Goal: Task Accomplishment & Management: Use online tool/utility

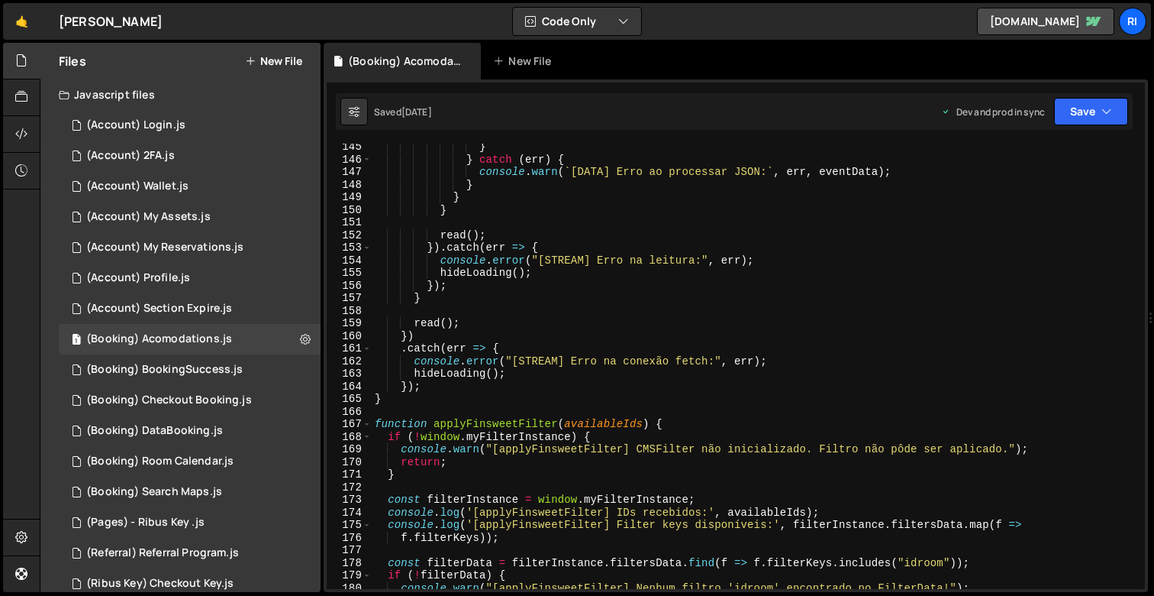
scroll to position [1870, 0]
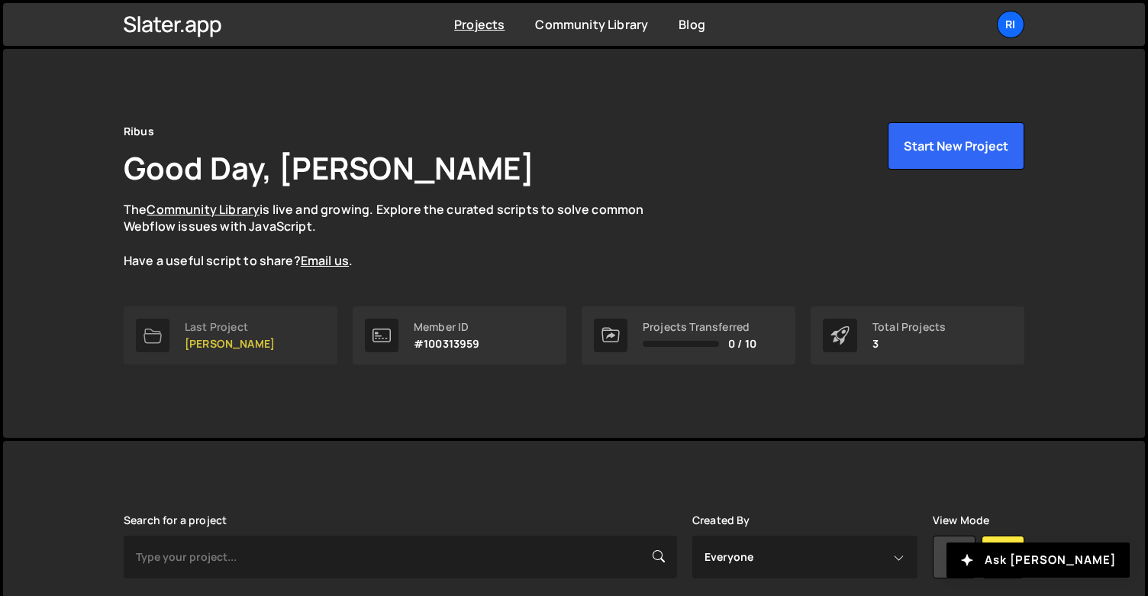
click at [234, 349] on p "[PERSON_NAME]" at bounding box center [230, 343] width 90 height 12
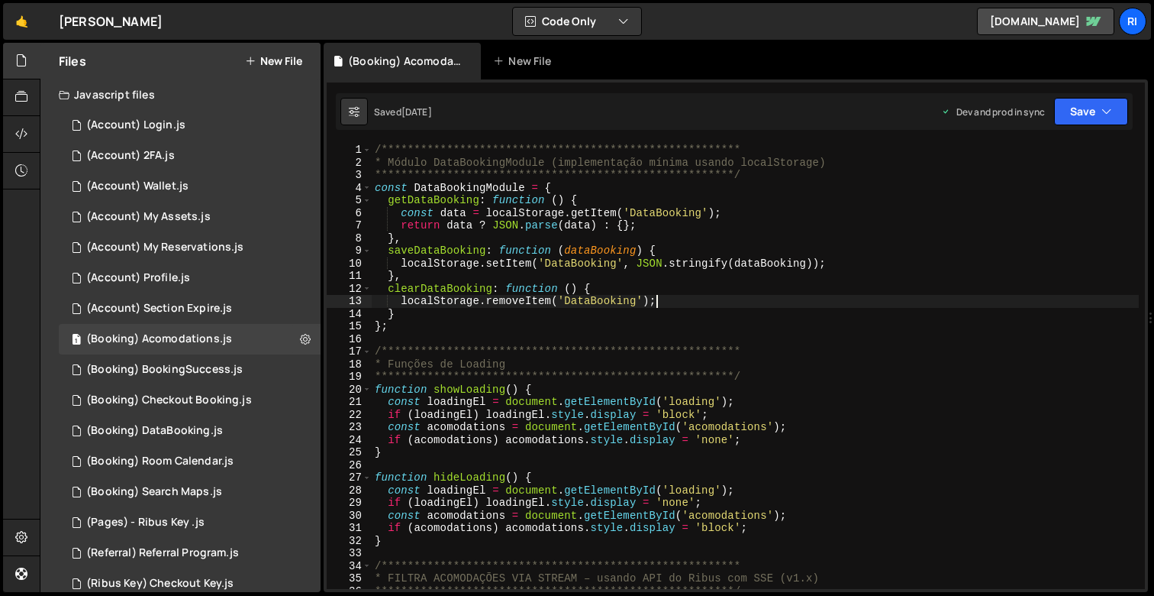
click at [691, 307] on div "**********" at bounding box center [755, 379] width 767 height 470
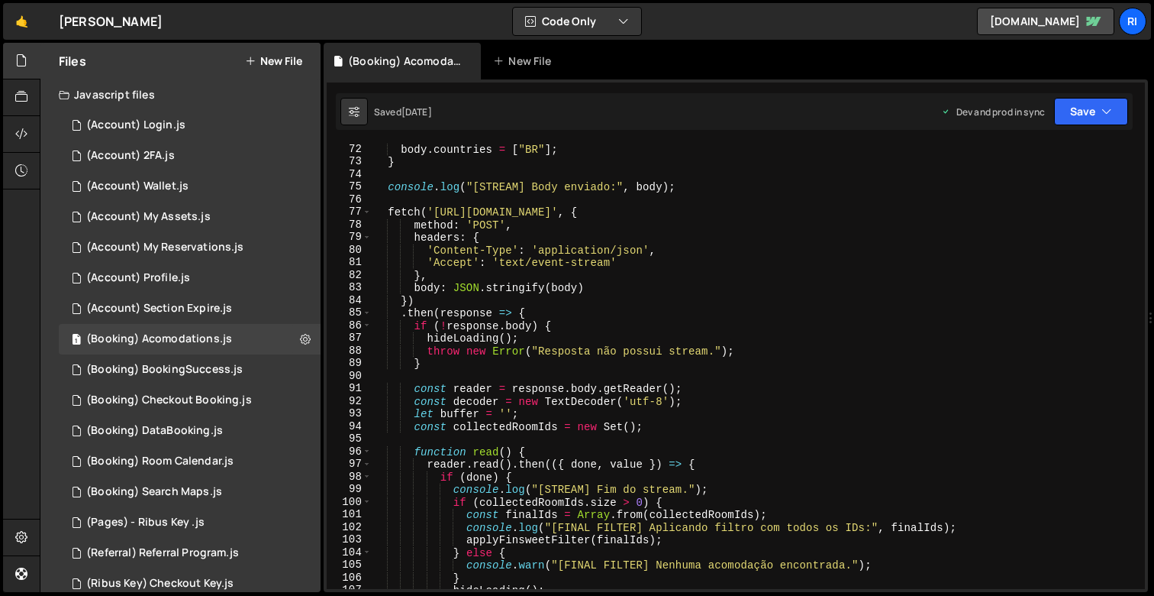
scroll to position [835, 0]
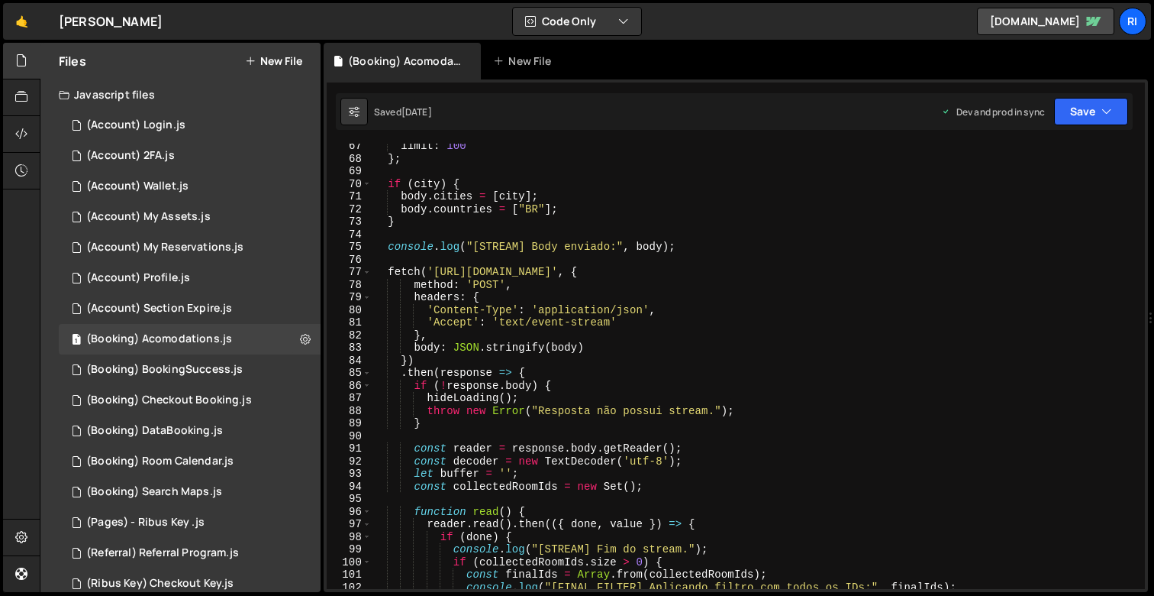
click at [738, 248] on div "limit : 100 } ; if ( city ) { body . cities = [ city ] ; body . countries = [ "…" at bounding box center [755, 375] width 767 height 470
type textarea "console.log("[STREAM] Body enviado:", body);"
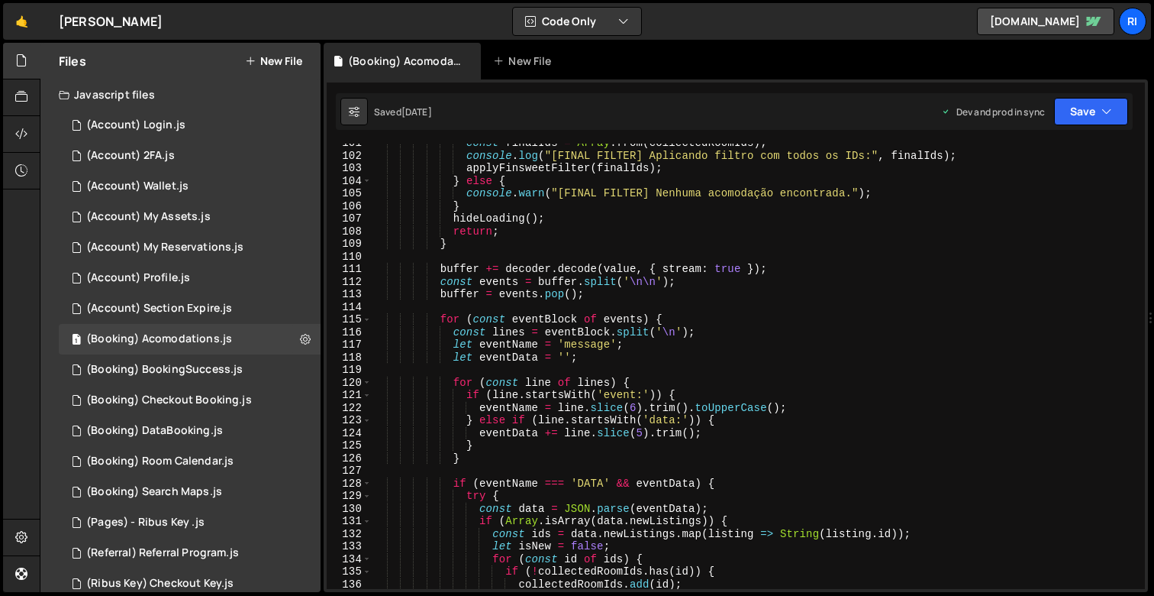
scroll to position [1674, 0]
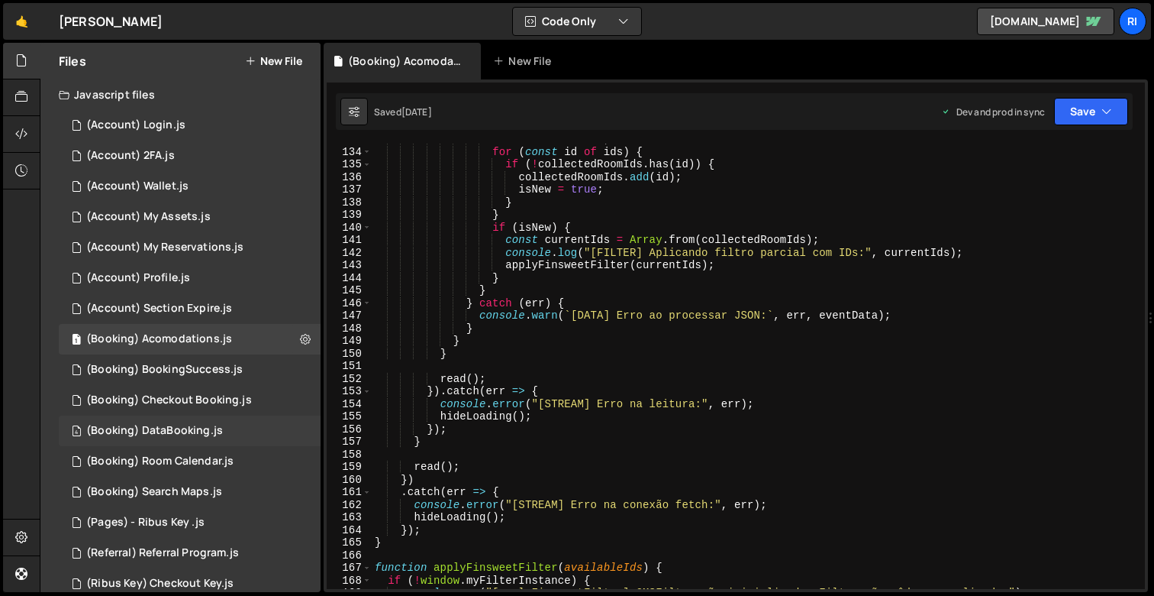
click at [166, 441] on div "4 (Booking) DataBooking.js 0" at bounding box center [190, 430] width 262 height 31
click at [168, 429] on div "(Booking) DataBooking.js" at bounding box center [154, 431] width 137 height 14
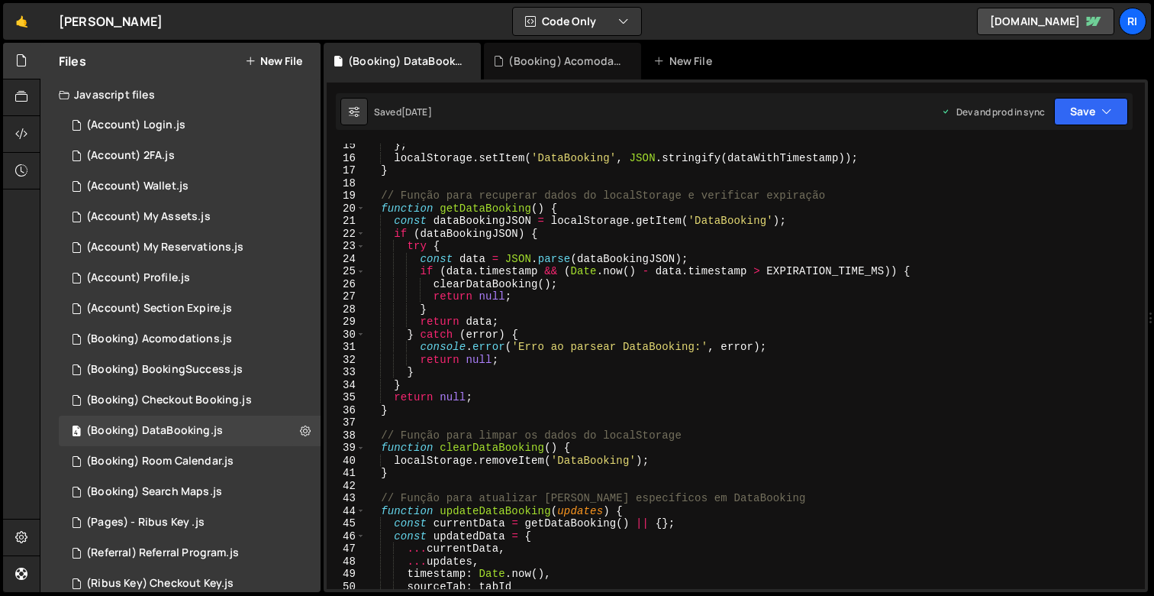
scroll to position [181, 0]
click at [610, 367] on div "} ; localStorage . setItem ( 'DataBooking' , JSON . stringify ( dataWithTimesta…" at bounding box center [752, 374] width 774 height 470
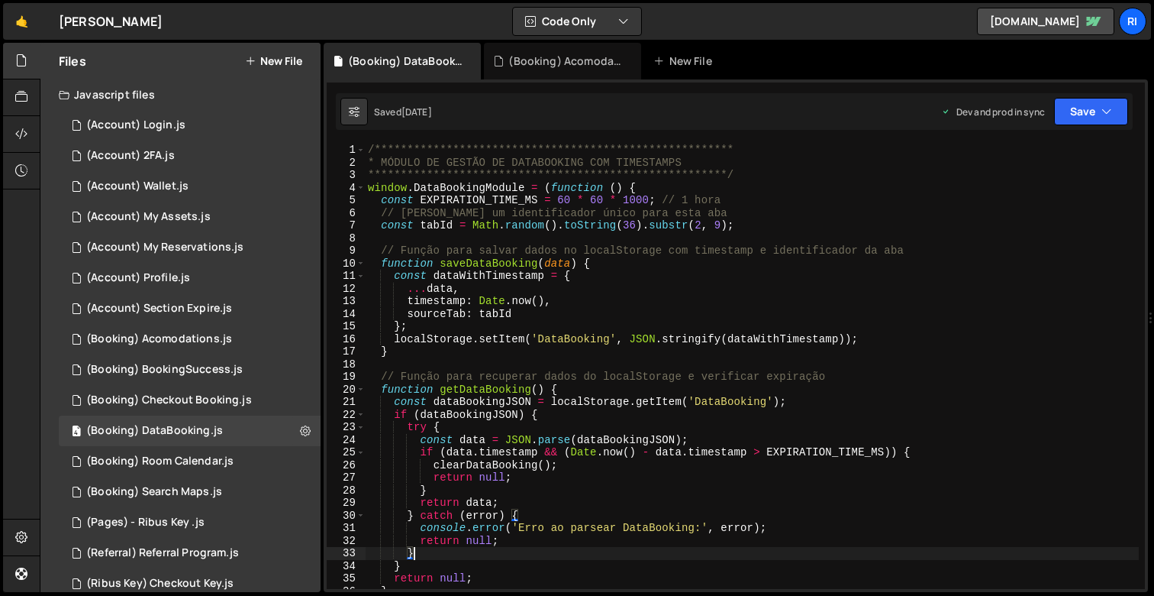
scroll to position [0, 0]
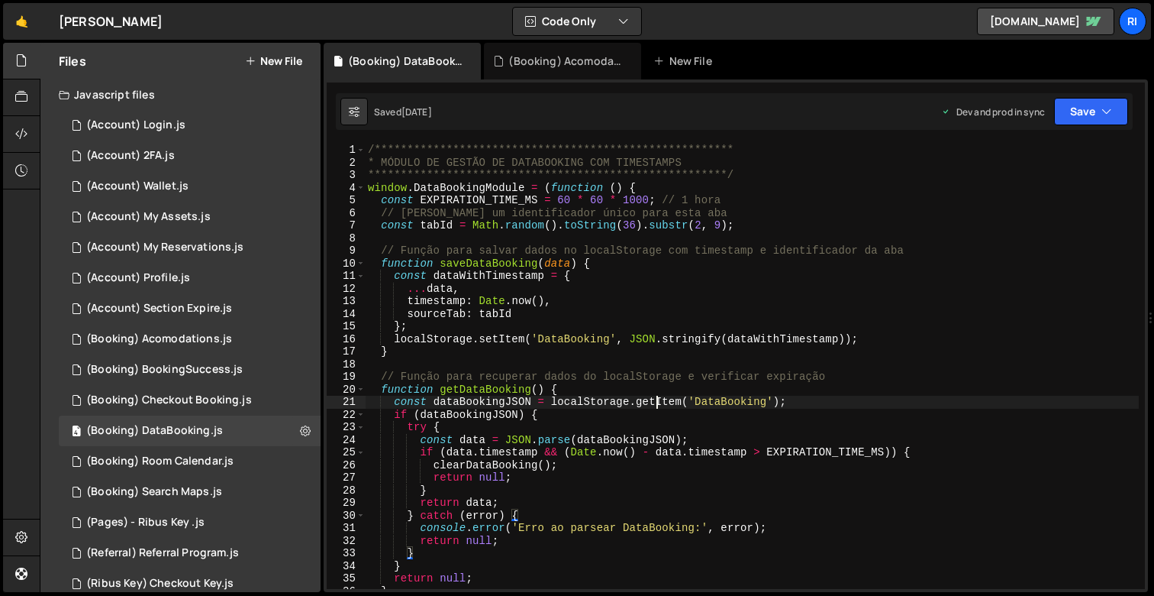
click at [660, 407] on div "**********" at bounding box center [752, 379] width 774 height 470
click at [748, 402] on div "**********" at bounding box center [752, 379] width 774 height 470
click at [498, 192] on div "**********" at bounding box center [752, 379] width 774 height 470
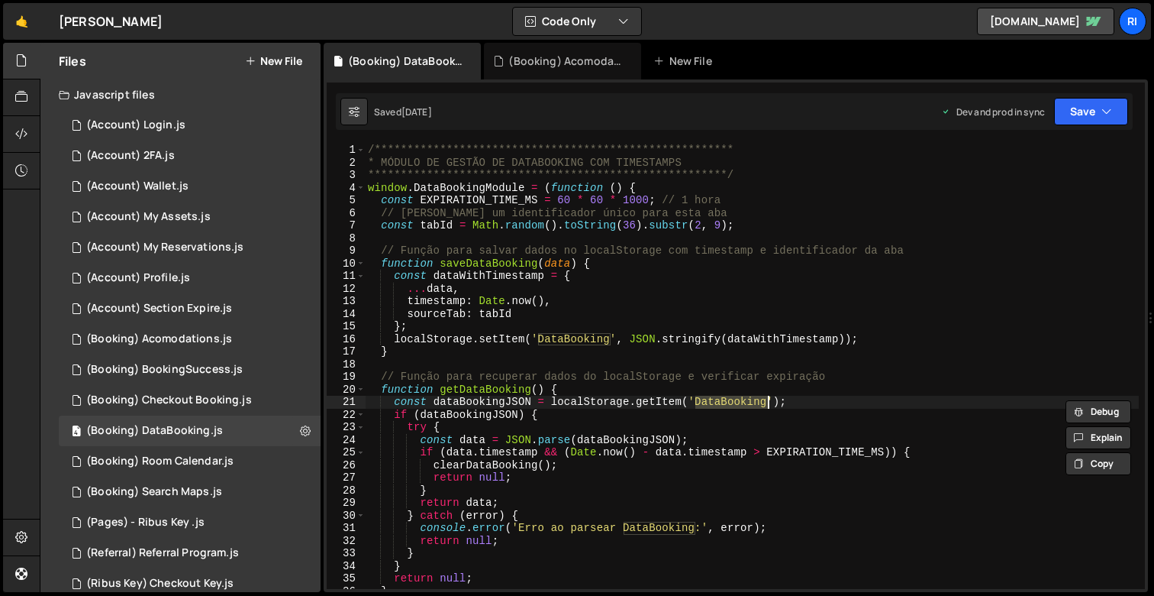
type textarea "window.DataBookingModule = (function () {"
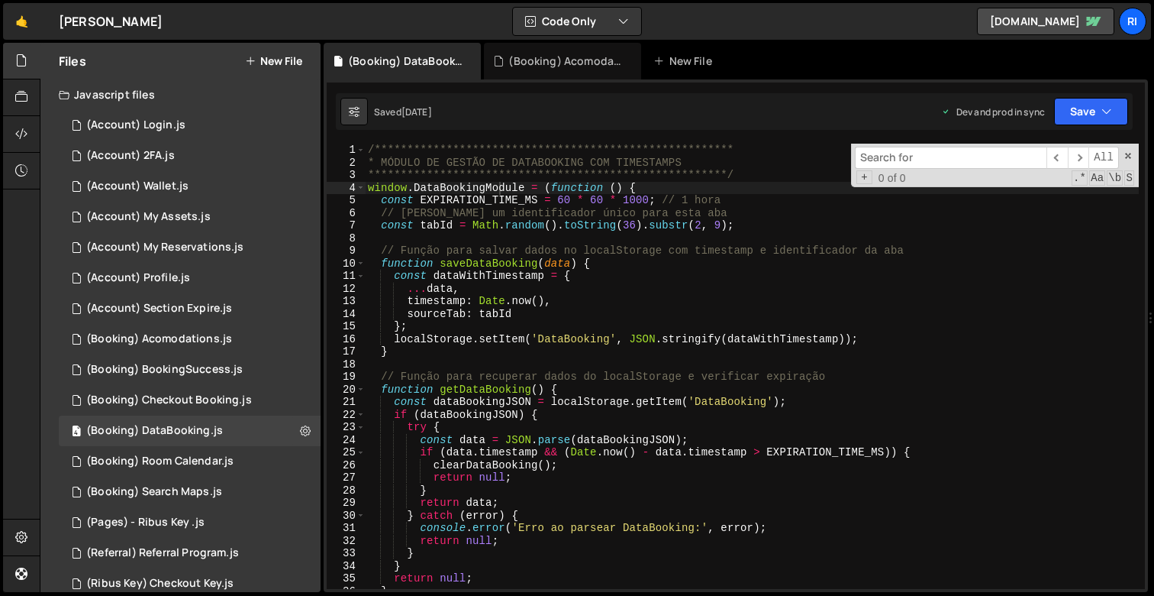
type input "combobox_input_rooms"
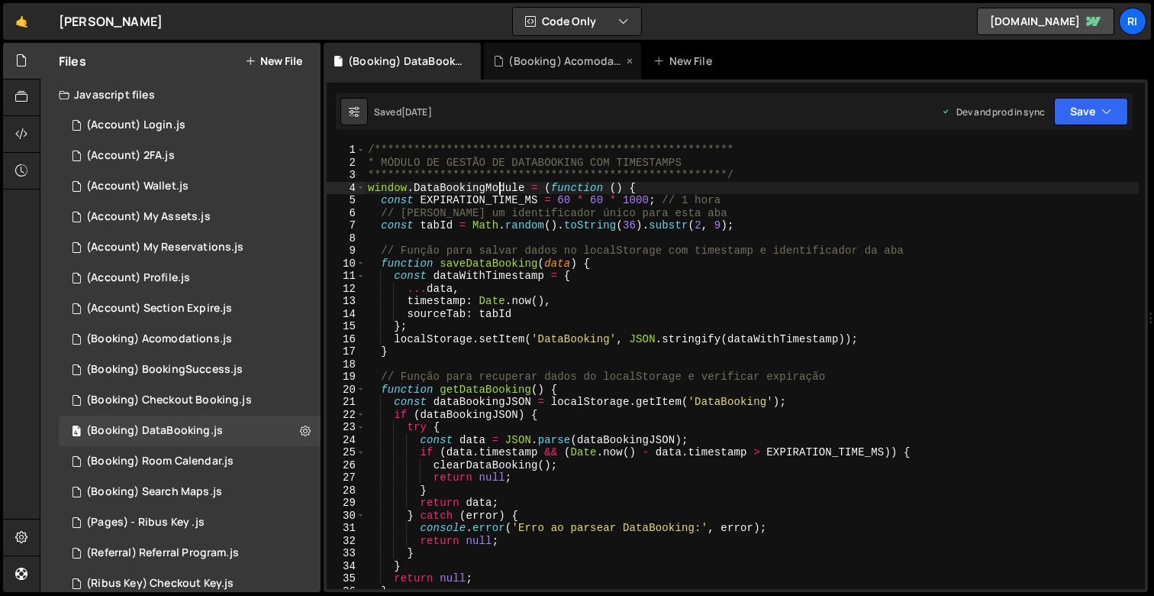
click at [544, 75] on div "(Booking) Acomodations.js" at bounding box center [562, 61] width 157 height 37
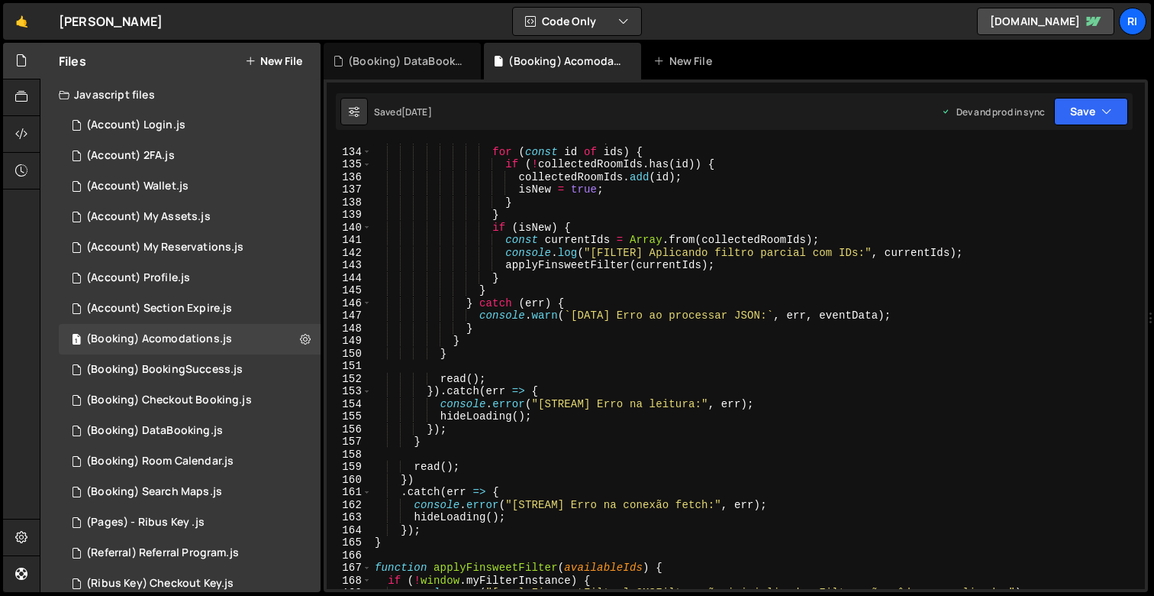
type textarea "const currentIds = Array.from(collectedRoomIds);"
click at [508, 234] on div "let isNew = false ; for ( const id of ids ) { if ( ! collectedRoomIds . has ( i…" at bounding box center [755, 368] width 767 height 470
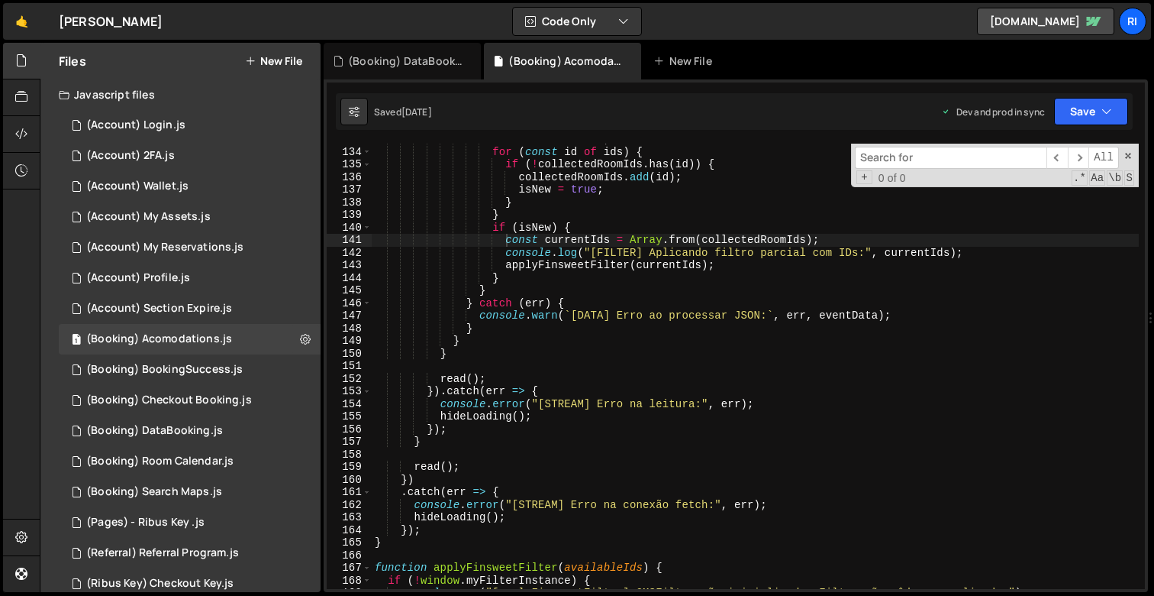
type input "Text-Input"
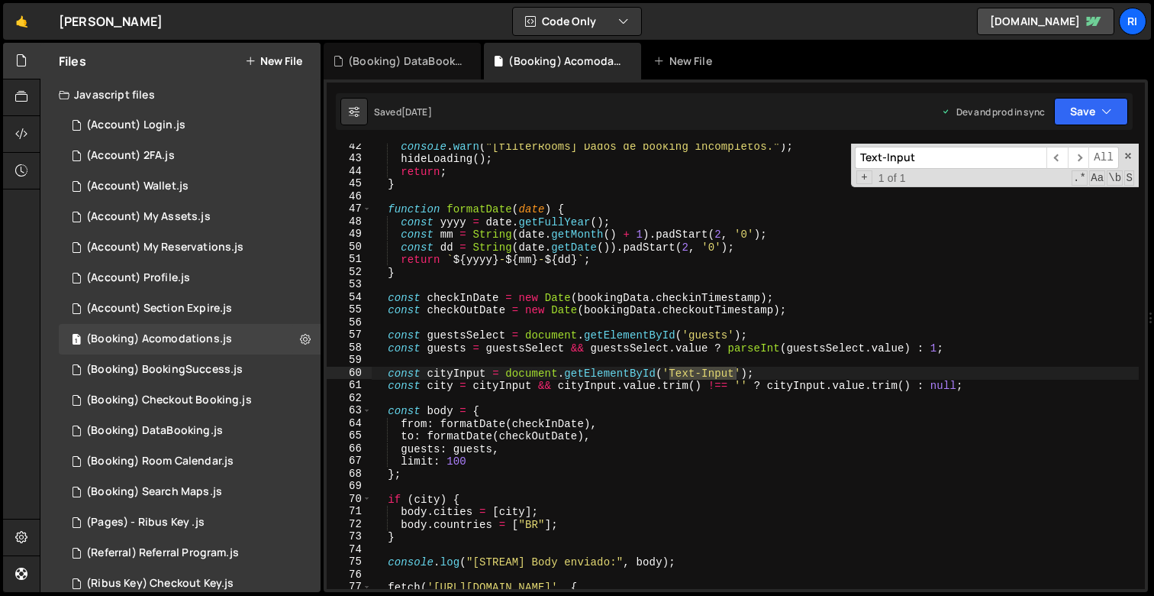
scroll to position [521, 0]
type textarea "const cityInput = document.getElementById('Text-Input');"
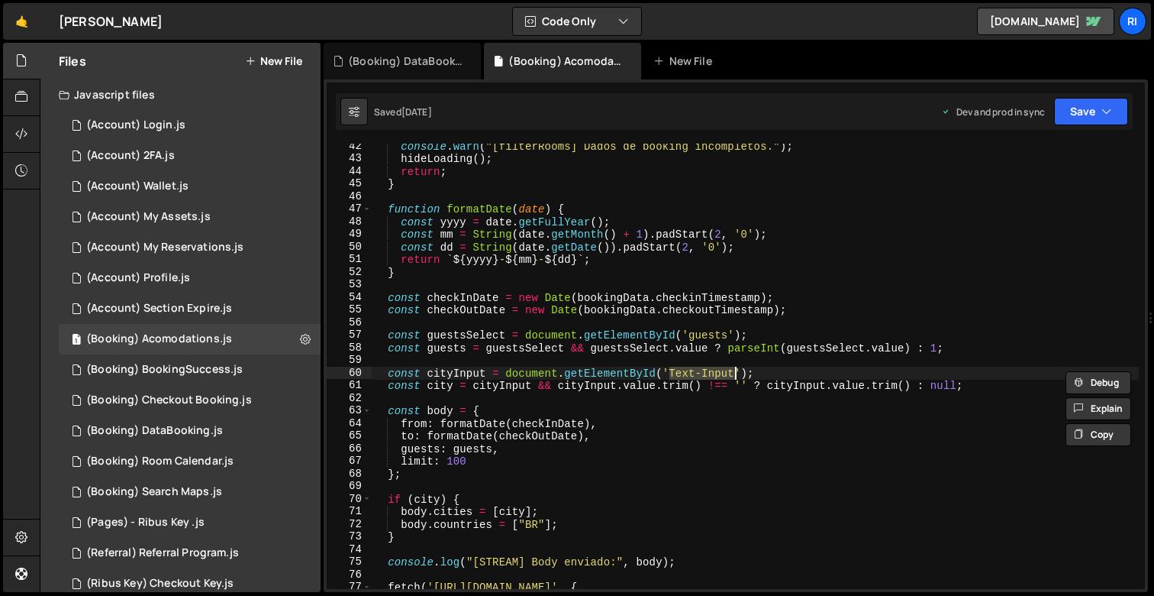
click at [433, 394] on div "console . warn ( "[filterRooms] Dados de booking incompletos." ) ; hideLoading …" at bounding box center [755, 375] width 767 height 470
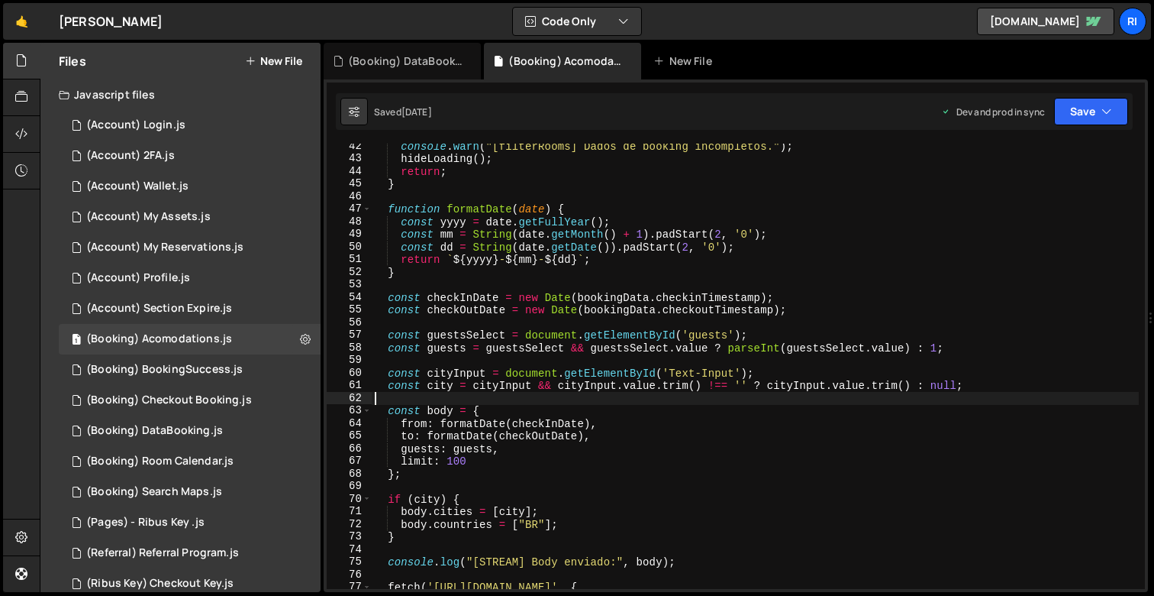
click at [433, 394] on div "console . warn ( "[filterRooms] Dados de booking incompletos." ) ; hideLoading …" at bounding box center [755, 375] width 767 height 470
click at [434, 392] on div "console . warn ( "[filterRooms] Dados de booking incompletos." ) ; hideLoading …" at bounding box center [755, 375] width 767 height 470
click at [438, 383] on div "console . warn ( "[filterRooms] Dados de booking incompletos." ) ; hideLoading …" at bounding box center [755, 375] width 767 height 470
type textarea "const city = cityInput && cityInput.value.trim() !== '' ? cityInput.value.trim(…"
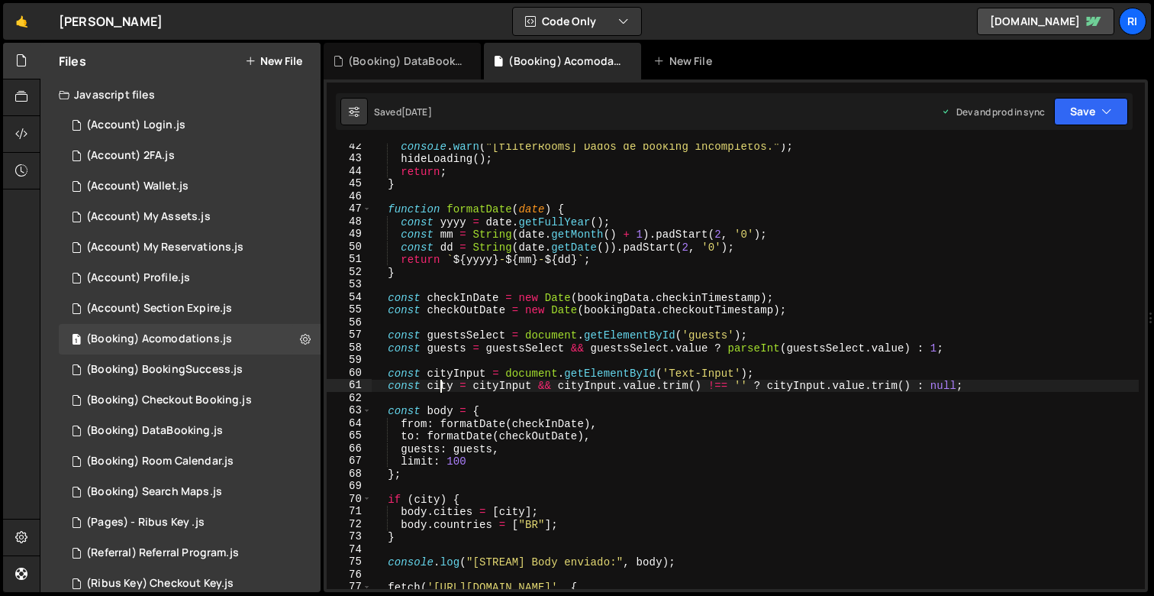
click at [438, 383] on div "console . warn ( "[filterRooms] Dados de booking incompletos." ) ; hideLoading …" at bounding box center [755, 375] width 767 height 470
click at [438, 383] on div "console . warn ( "[filterRooms] Dados de booking incompletos." ) ; hideLoading …" at bounding box center [755, 366] width 767 height 445
click at [438, 383] on div "console . warn ( "[filterRooms] Dados de booking incompletos." ) ; hideLoading …" at bounding box center [755, 375] width 767 height 470
type input "city"
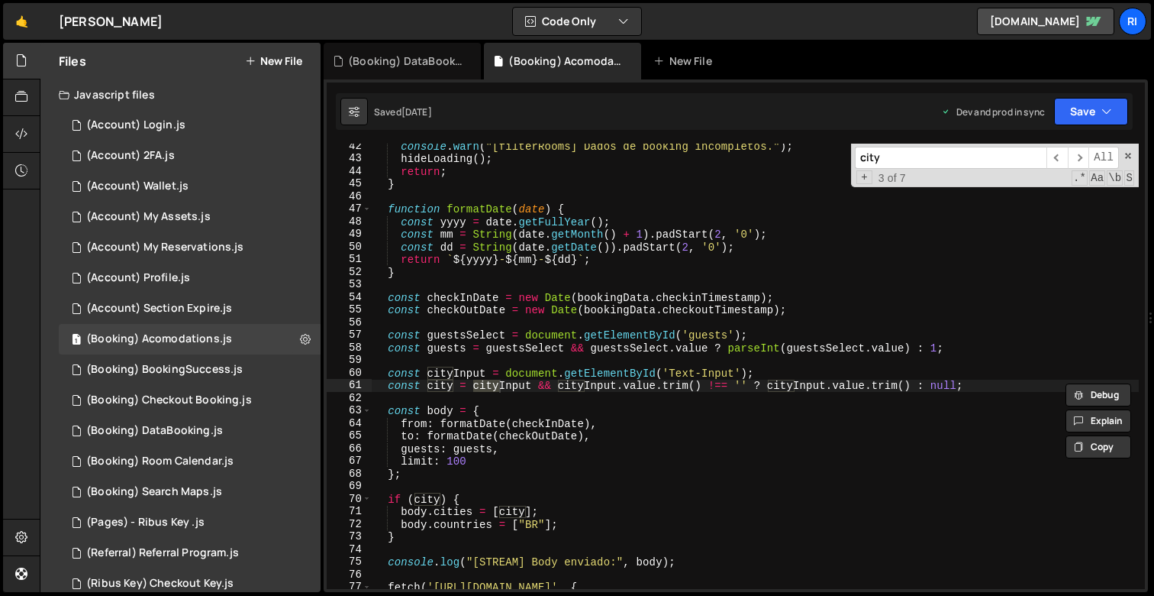
click at [439, 396] on div "console . warn ( "[filterRooms] Dados de booking incompletos." ) ; hideLoading …" at bounding box center [755, 375] width 767 height 470
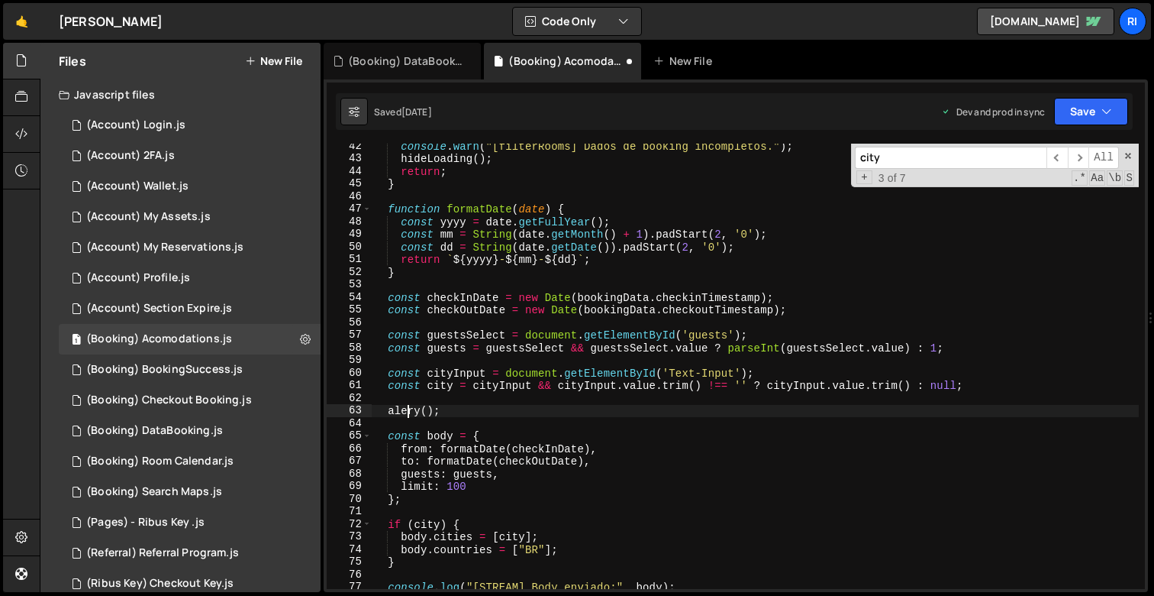
scroll to position [0, 3]
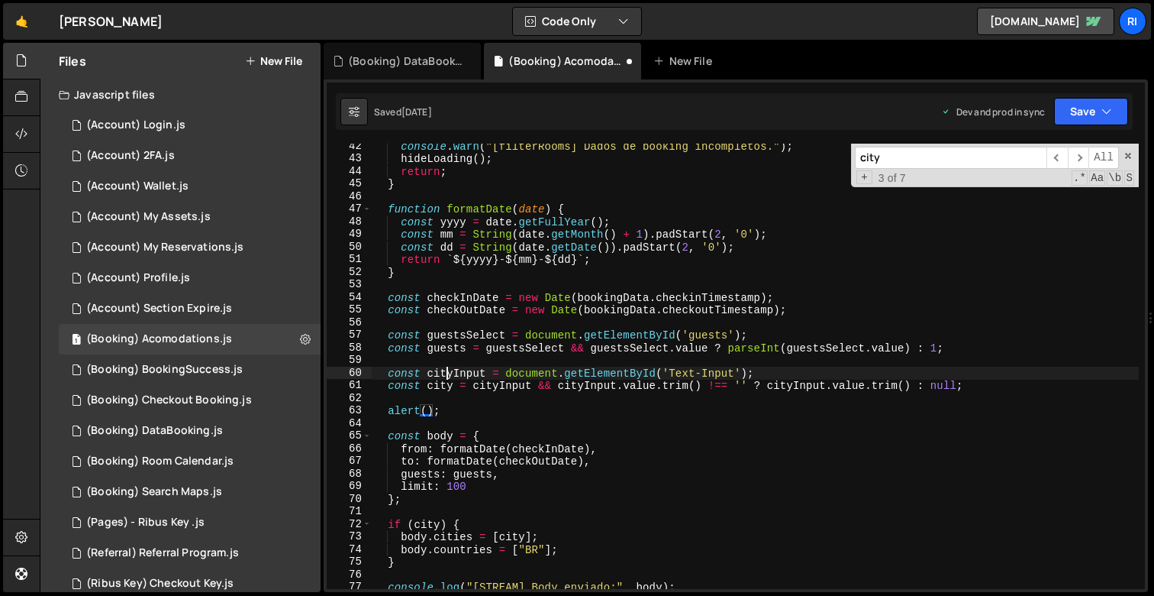
click at [445, 377] on div "console . warn ( "[filterRooms] Dados de booking incompletos." ) ; hideLoading …" at bounding box center [755, 375] width 767 height 470
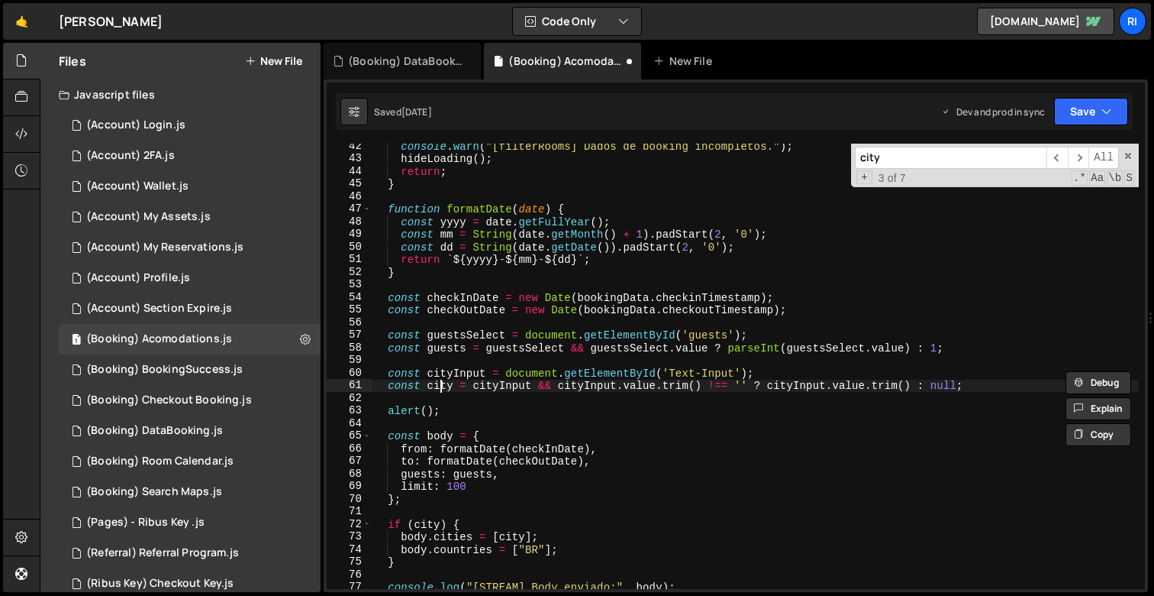
click at [441, 389] on div "console . warn ( "[filterRooms] Dados de booking incompletos." ) ; hideLoading …" at bounding box center [755, 375] width 767 height 470
click at [441, 385] on div "console . warn ( "[filterRooms] Dados de booking incompletos." ) ; hideLoading …" at bounding box center [755, 375] width 767 height 470
click at [427, 415] on div "console . warn ( "[filterRooms] Dados de booking incompletos." ) ; hideLoading …" at bounding box center [755, 375] width 767 height 470
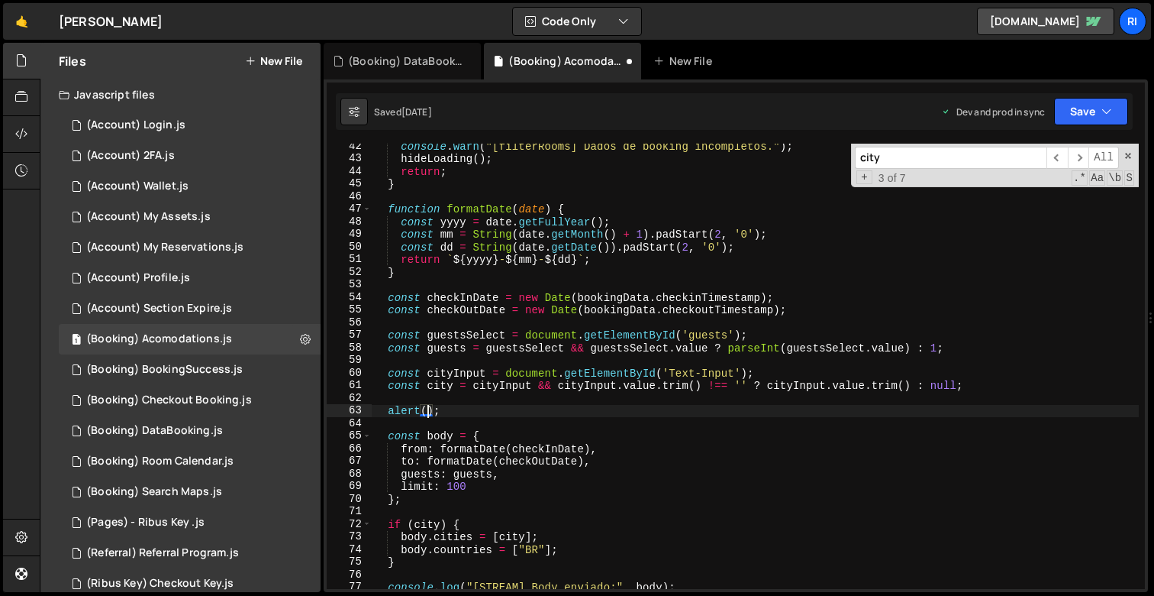
paste textarea "city"
click at [1059, 110] on button "Save" at bounding box center [1091, 111] width 74 height 27
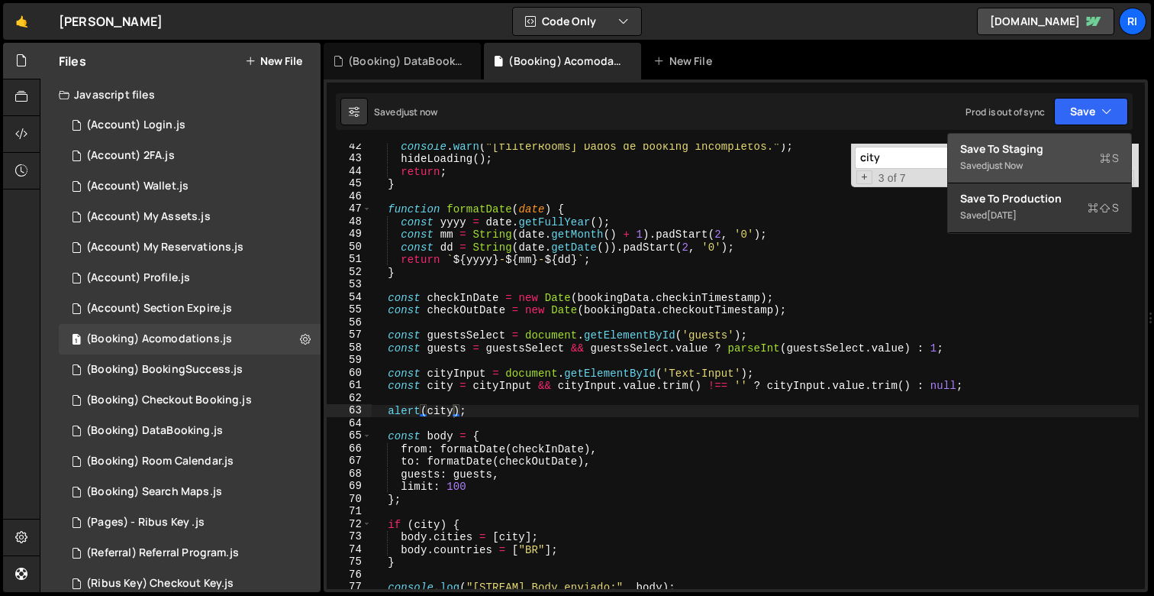
click at [1023, 152] on div "Save to Staging S" at bounding box center [1040, 148] width 159 height 15
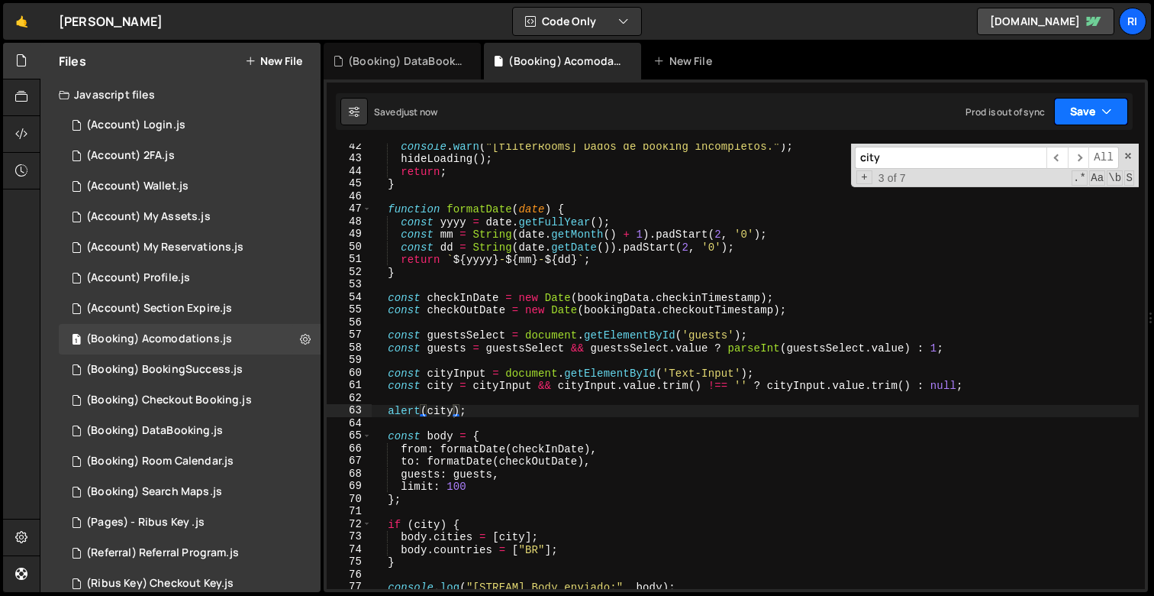
click at [1090, 117] on button "Save" at bounding box center [1091, 111] width 74 height 27
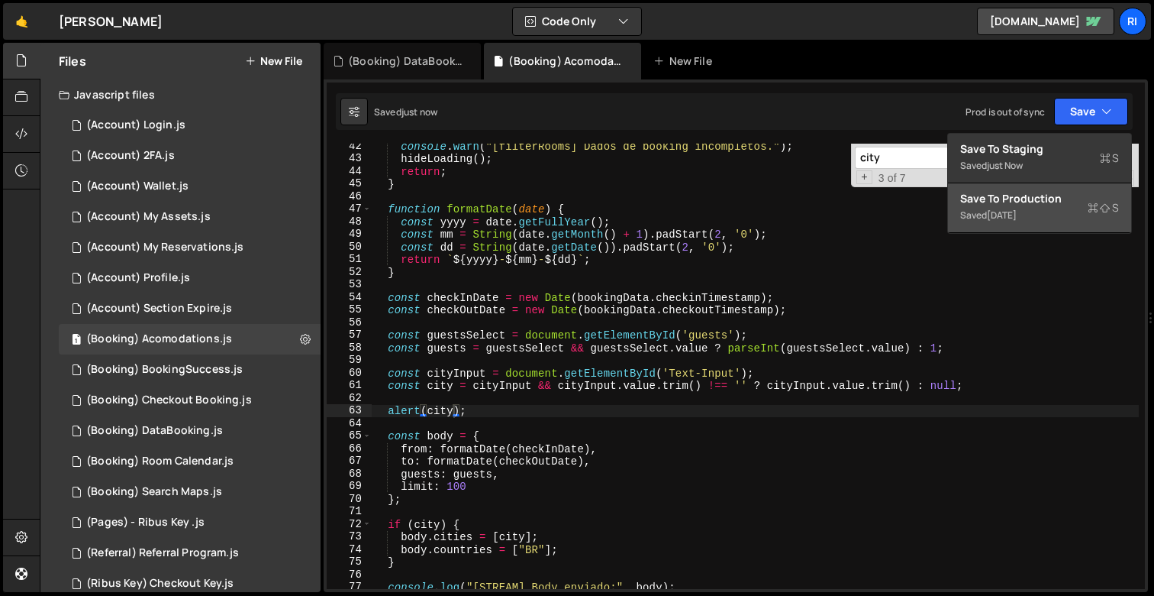
click at [1005, 215] on div "[DATE]" at bounding box center [1002, 214] width 30 height 13
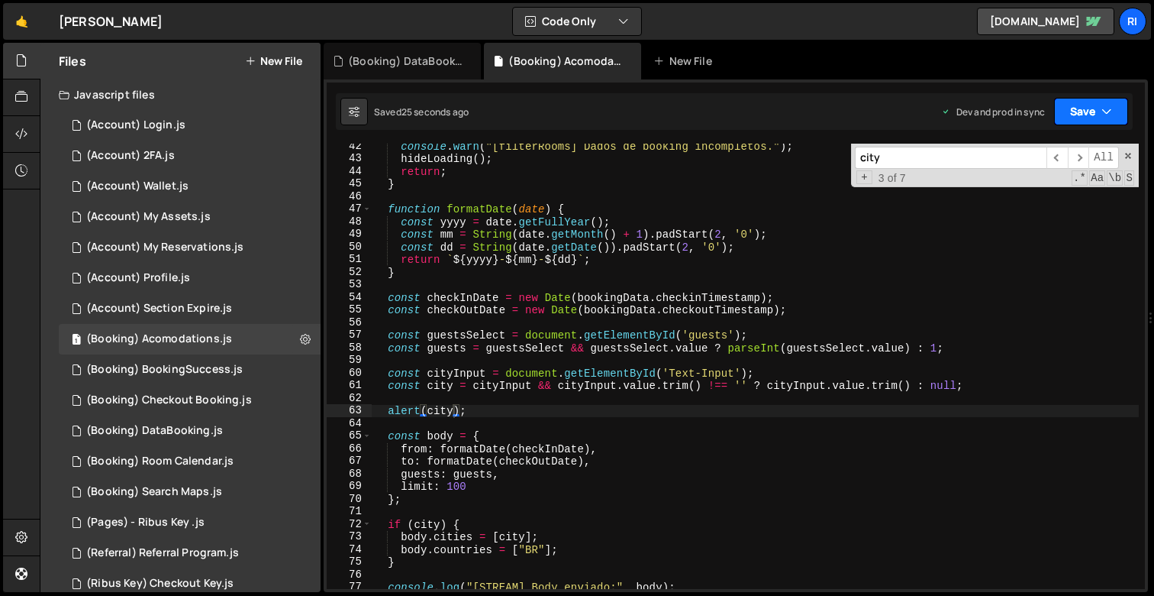
click at [1067, 111] on button "Save" at bounding box center [1091, 111] width 74 height 27
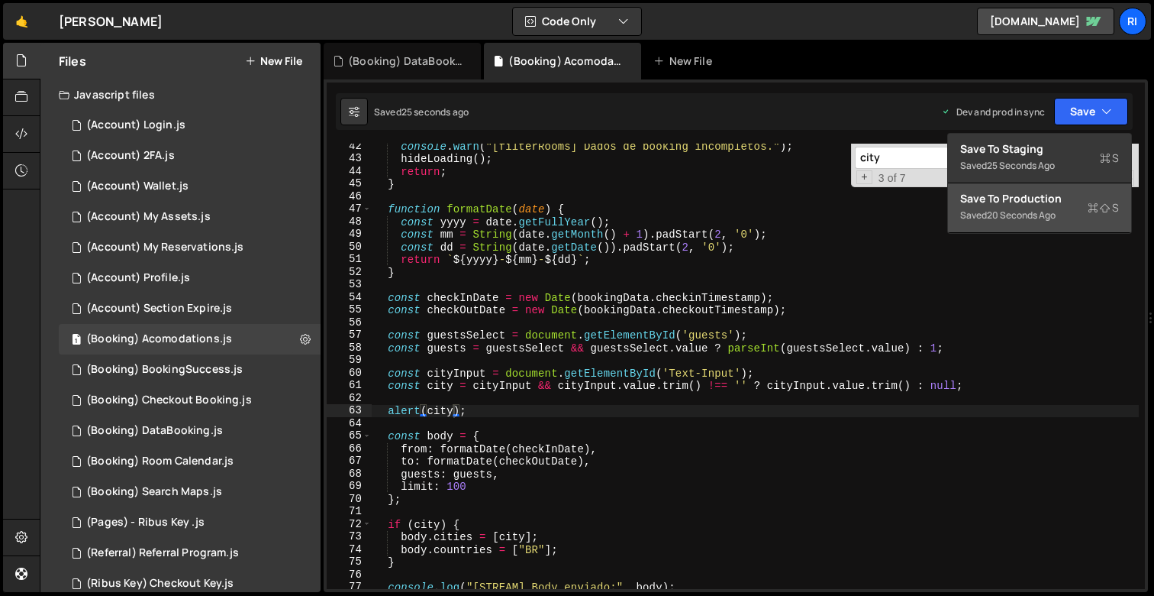
click at [1035, 202] on div "Save to Production S" at bounding box center [1040, 198] width 159 height 15
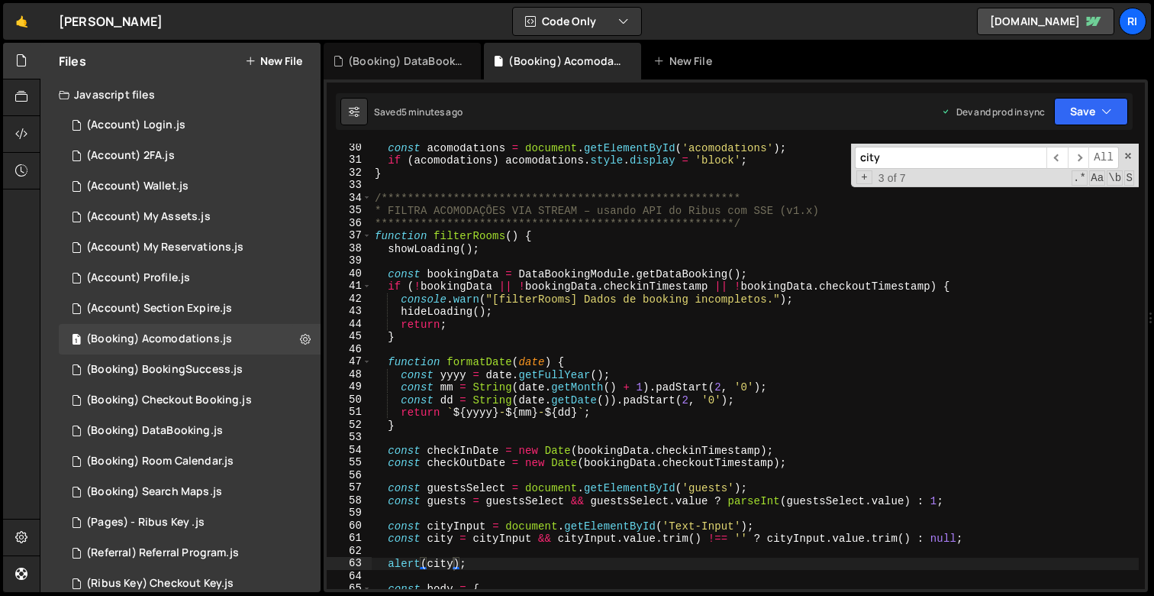
scroll to position [525, 0]
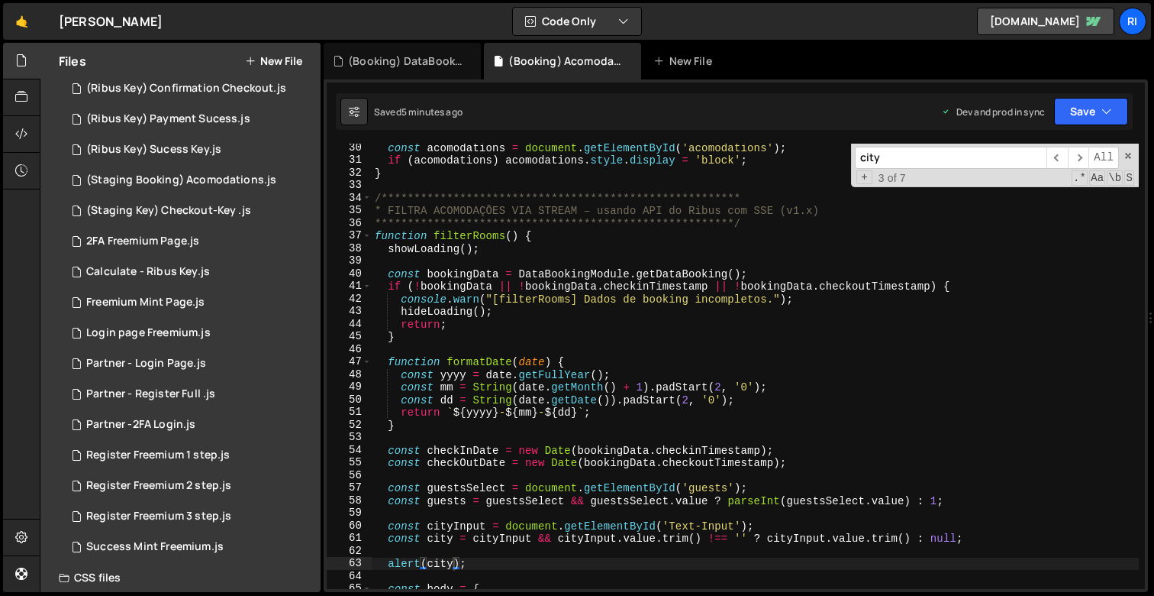
type textarea "hideLoading();"
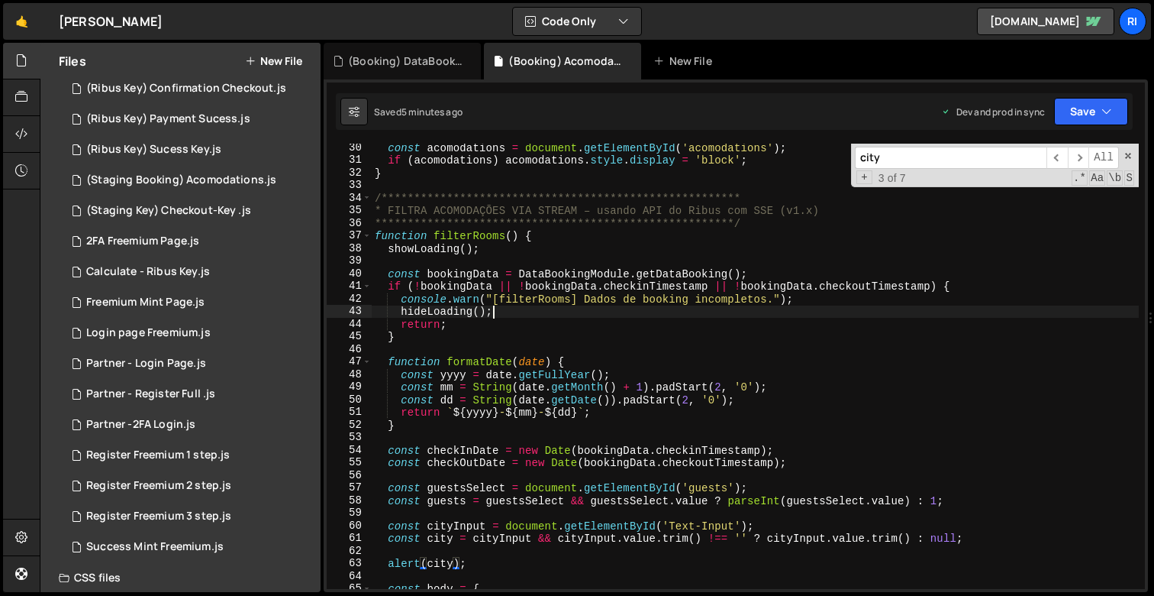
click at [592, 309] on div "**********" at bounding box center [755, 376] width 767 height 470
click at [18, 143] on div at bounding box center [21, 134] width 37 height 37
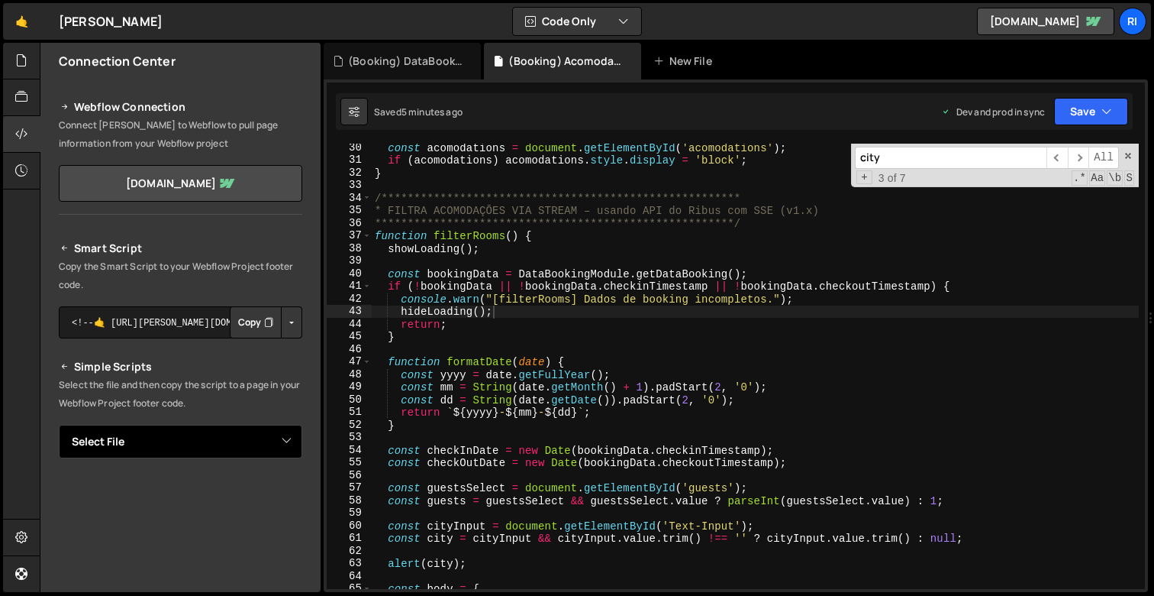
click at [149, 428] on select "Select File (Account) Login.js (Account) 2FA.js (Account) Wallet.js (Account) M…" at bounding box center [181, 442] width 244 height 34
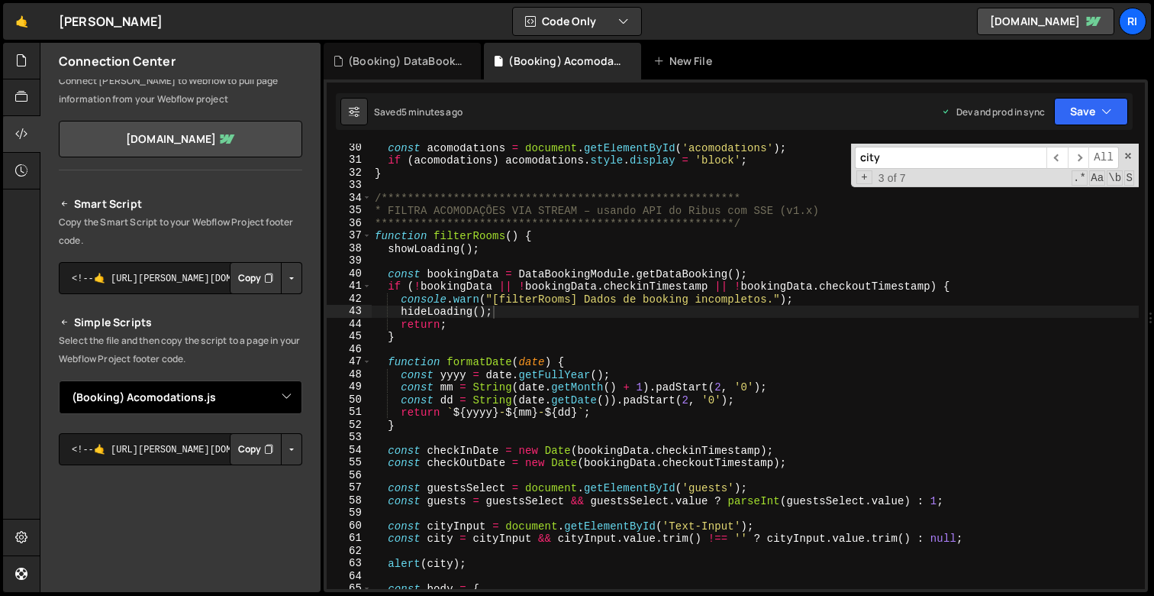
scroll to position [130, 0]
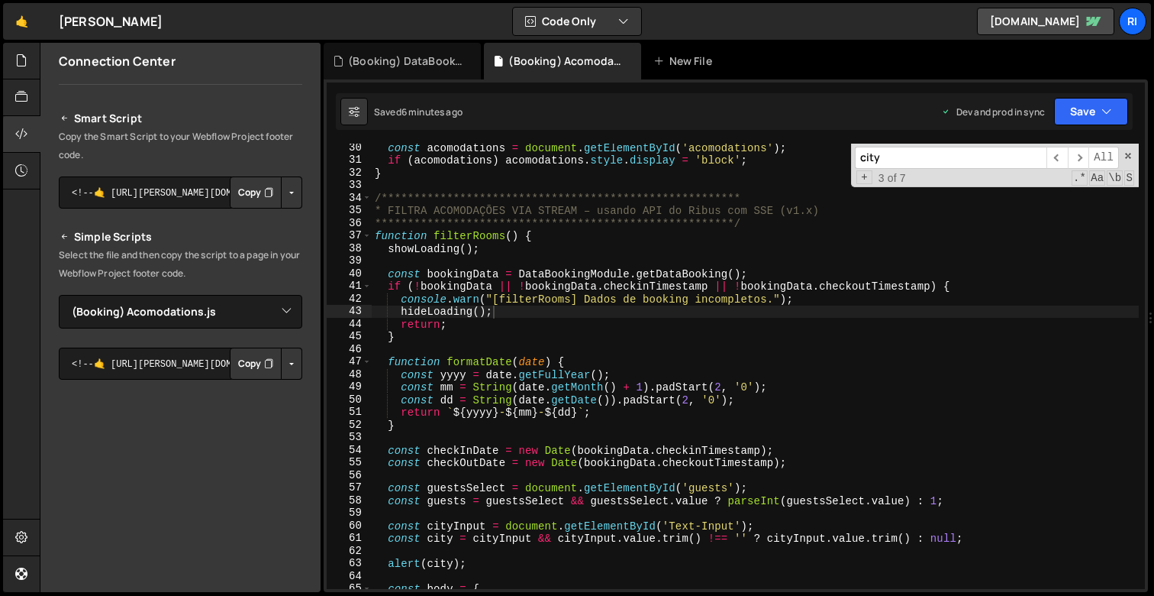
click at [247, 352] on button "Copy" at bounding box center [256, 363] width 52 height 32
click at [13, 61] on div at bounding box center [21, 61] width 37 height 37
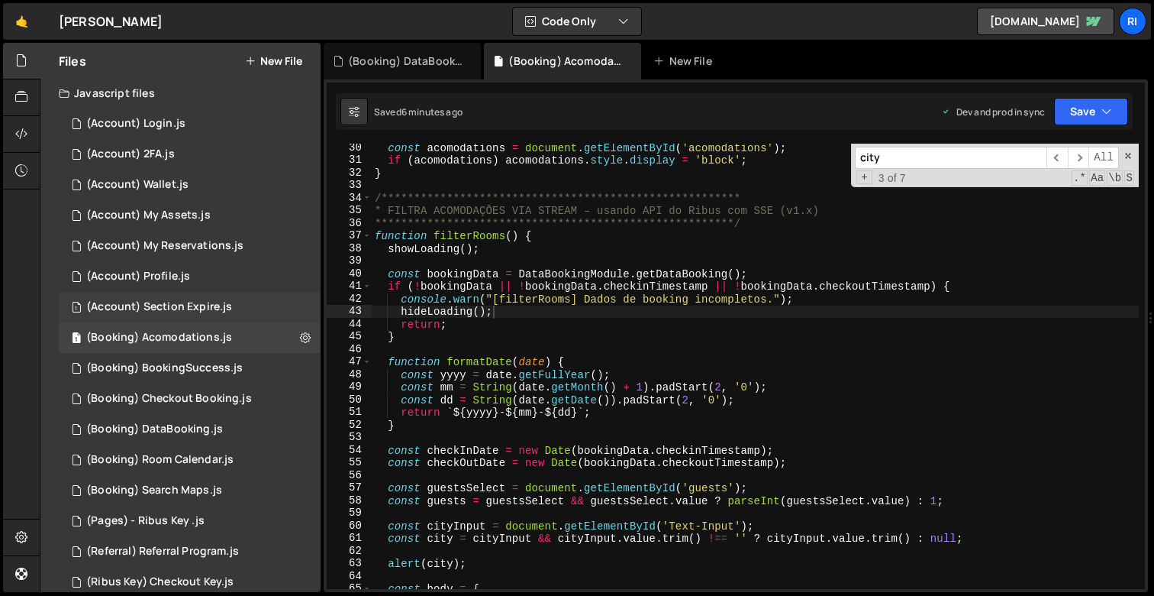
scroll to position [3, 0]
click at [192, 429] on div "(Booking) DataBooking.js" at bounding box center [154, 428] width 137 height 14
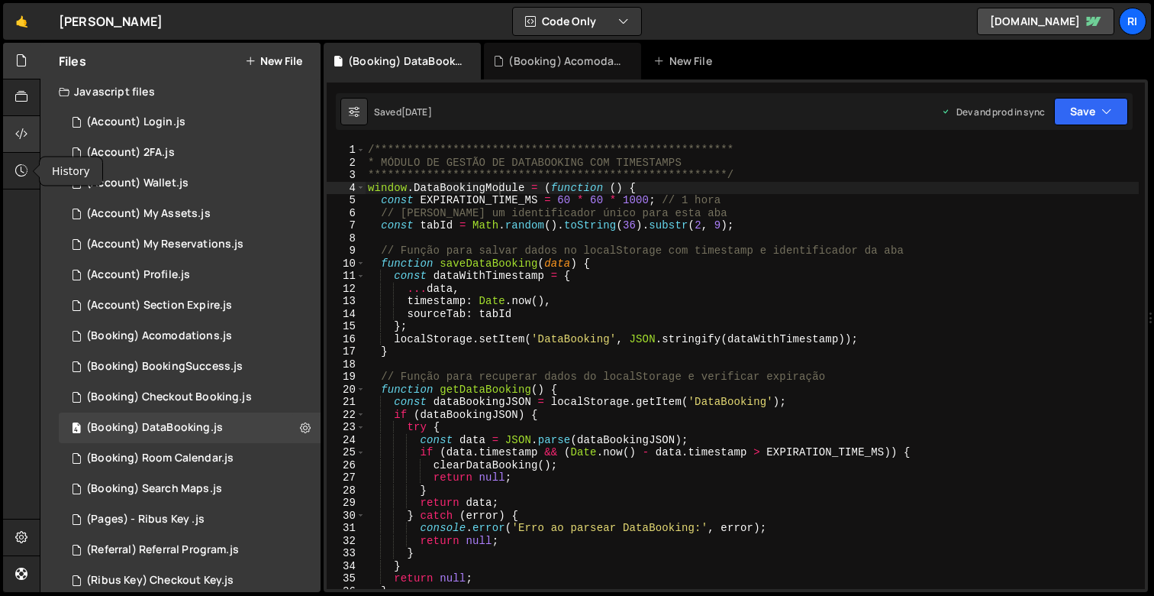
click at [31, 142] on div at bounding box center [21, 134] width 37 height 37
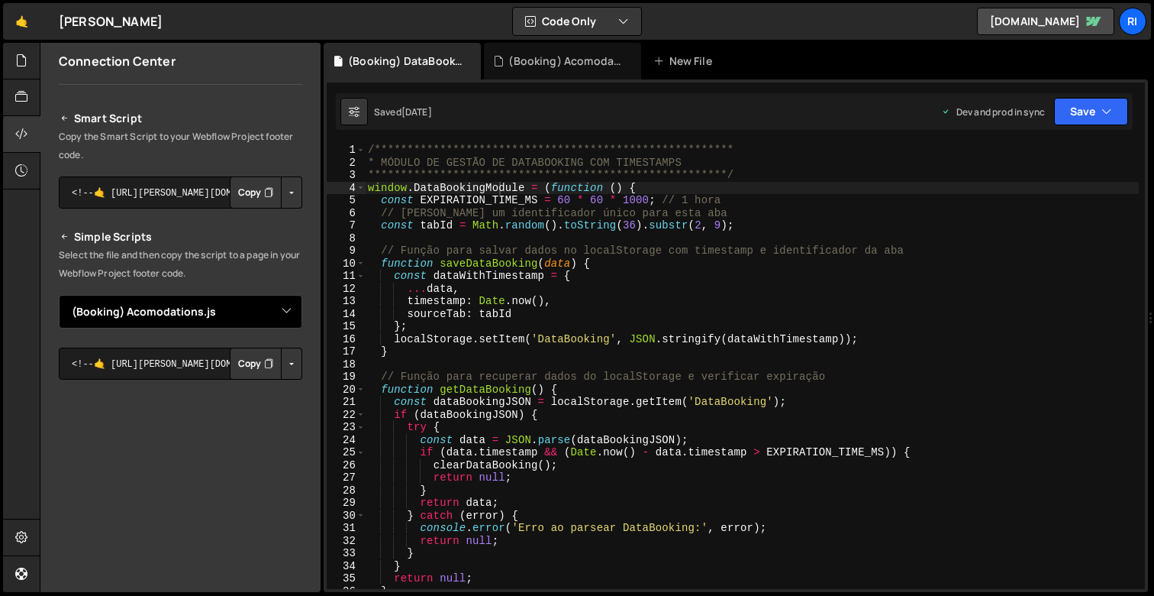
click at [150, 321] on select "Select File (Account) Login.js (Account) 2FA.js (Account) Wallet.js (Account) M…" at bounding box center [181, 312] width 244 height 34
select select "44040"
click at [247, 372] on button "Copy" at bounding box center [256, 363] width 52 height 32
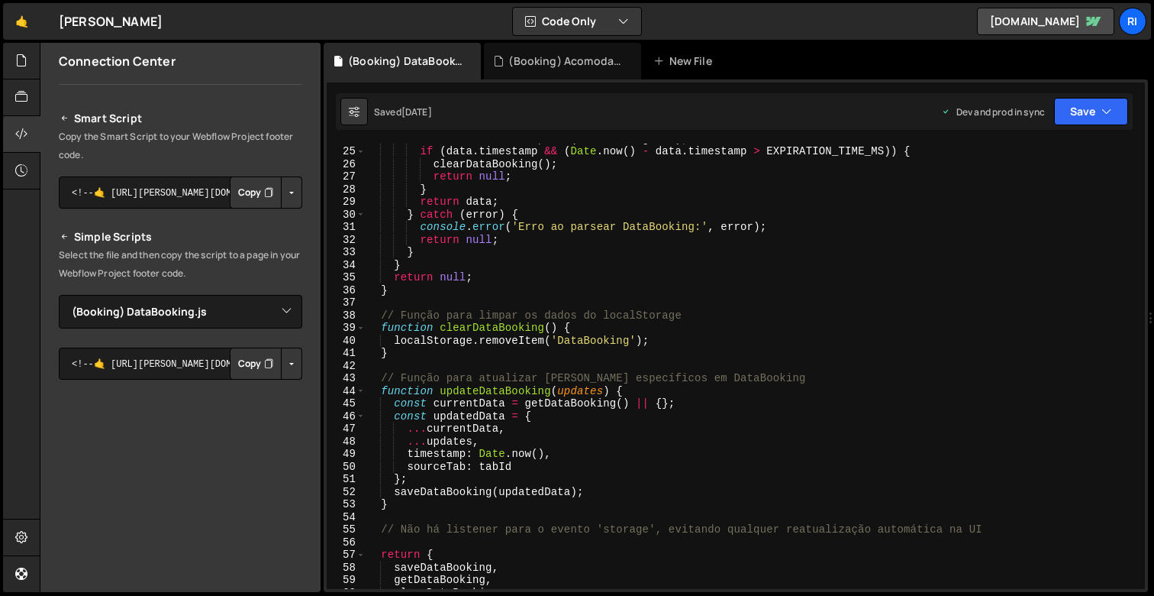
scroll to position [0, 0]
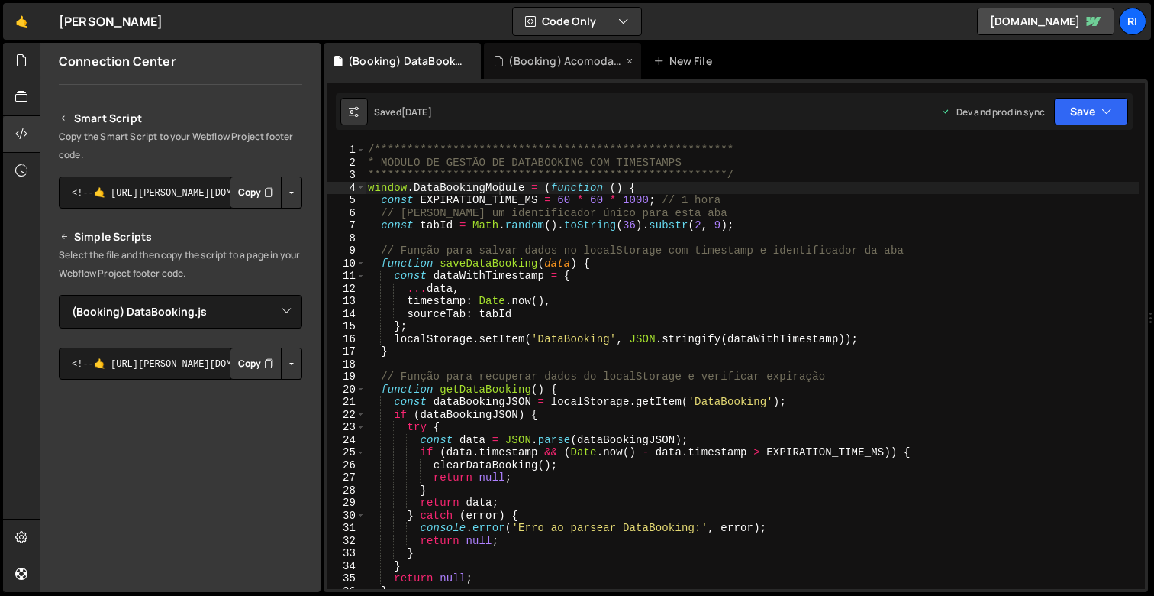
click at [549, 63] on div "(Booking) Acomodations.js" at bounding box center [566, 60] width 115 height 15
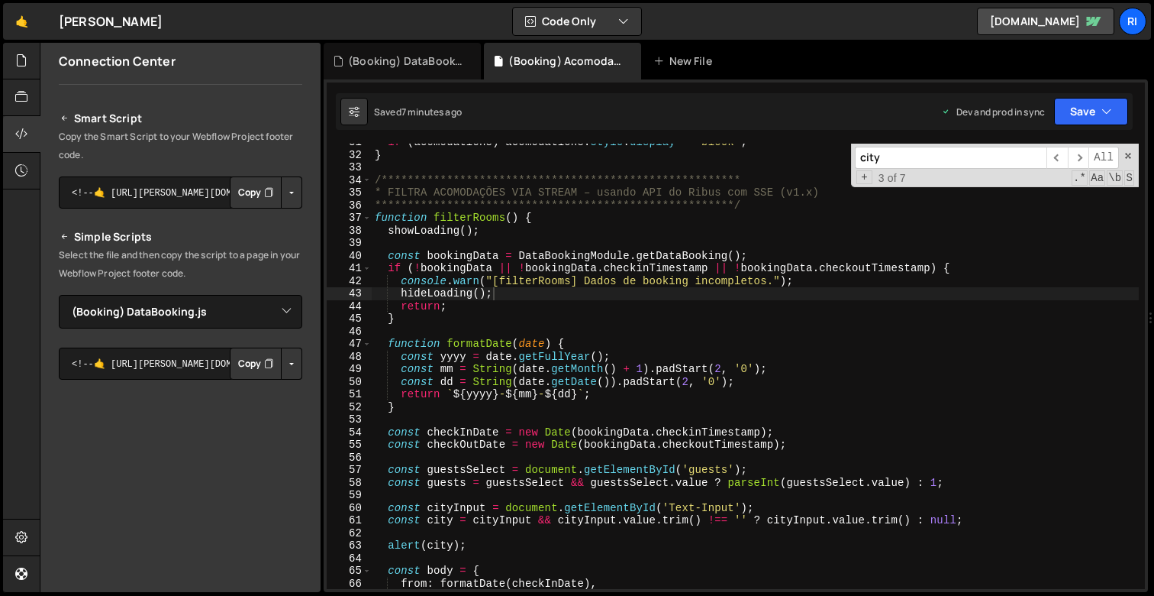
click at [818, 325] on div "**********" at bounding box center [755, 371] width 767 height 470
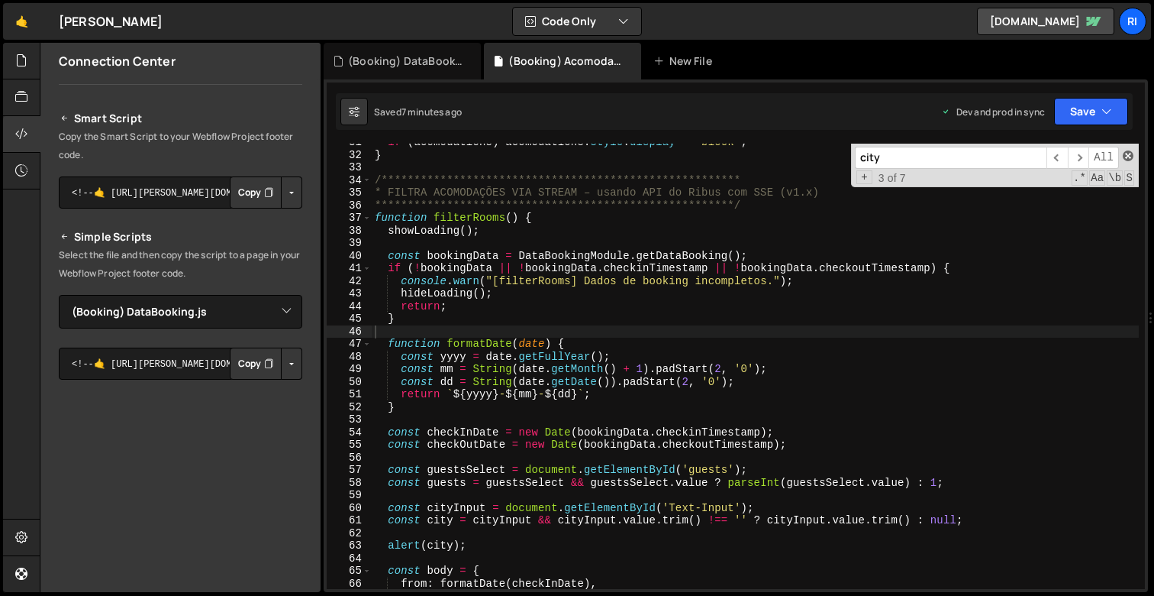
click at [1125, 158] on span at bounding box center [1128, 155] width 11 height 11
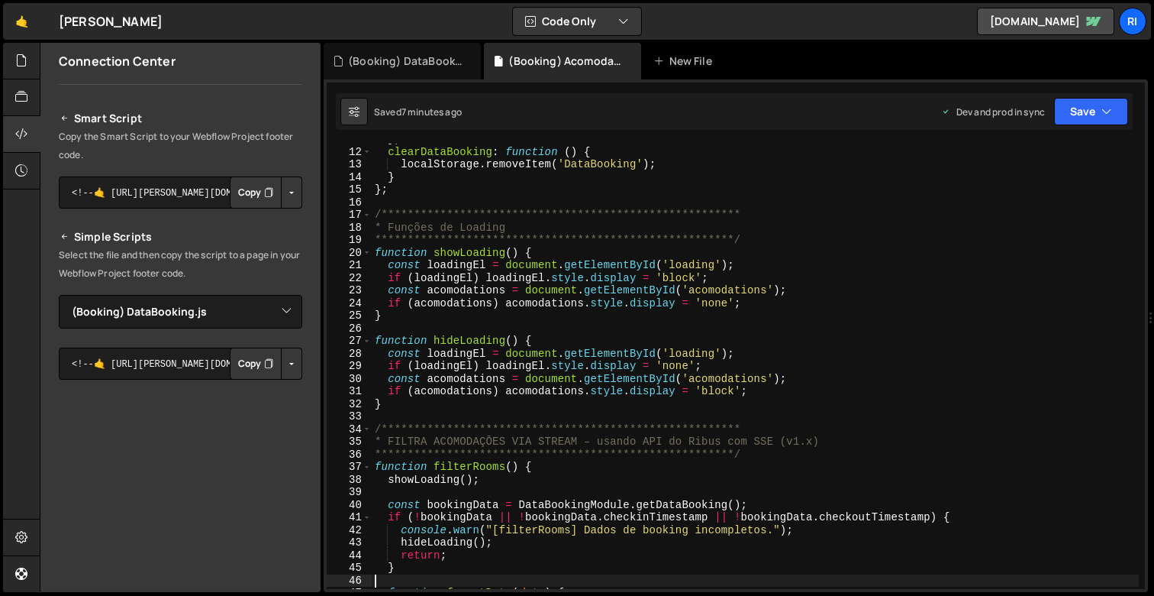
scroll to position [725, 0]
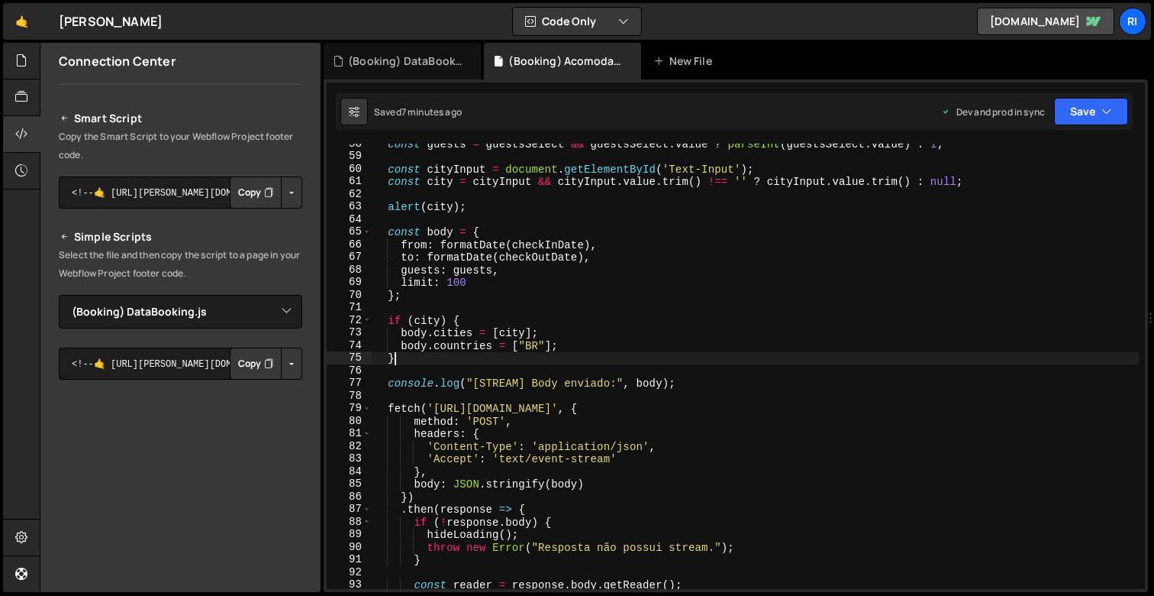
click at [838, 355] on div "const guests = guestsSelect && guestsSelect . value ? parseInt ( guestsSelect .…" at bounding box center [755, 372] width 767 height 470
type textarea "}"
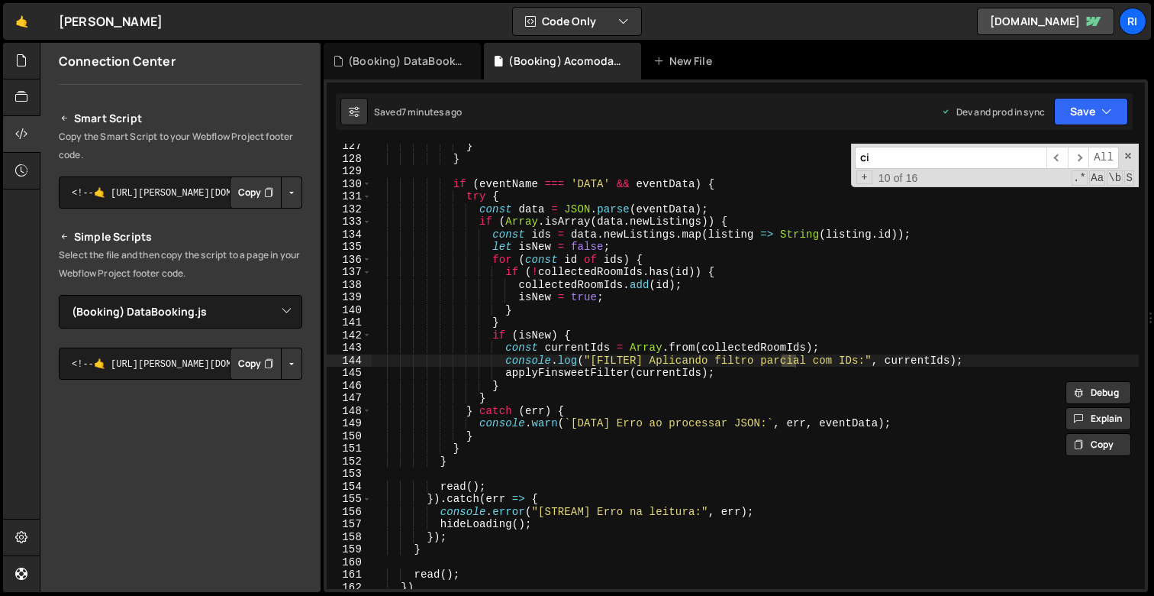
scroll to position [521, 0]
type input "city"
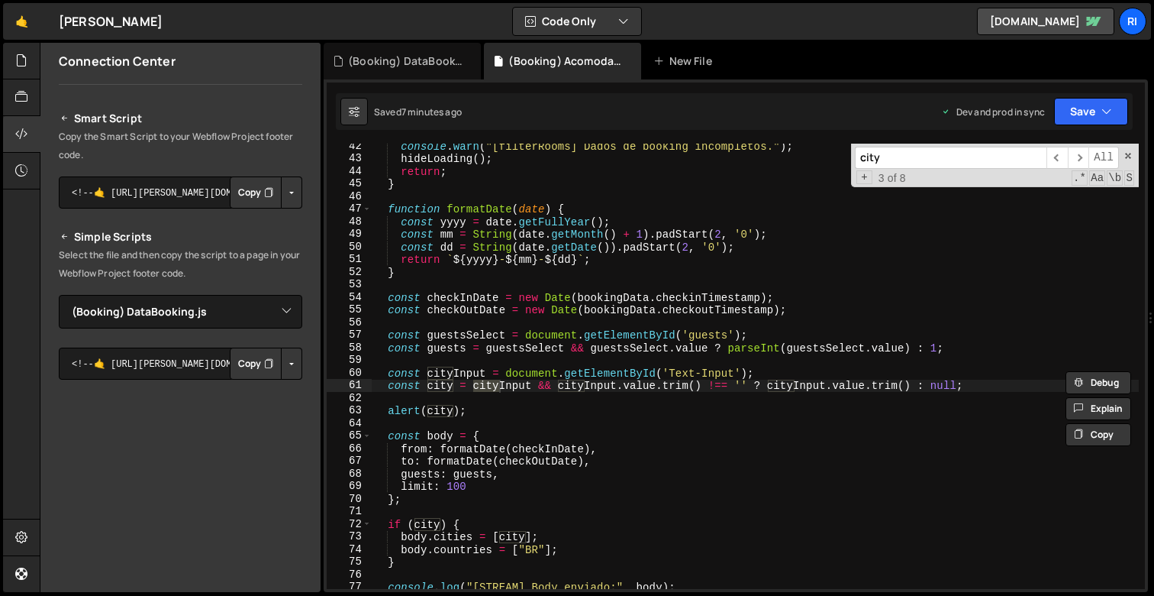
type textarea "const city = cityInput && cityInput.value.trim() !== '' ? cityInput.value.trim(…"
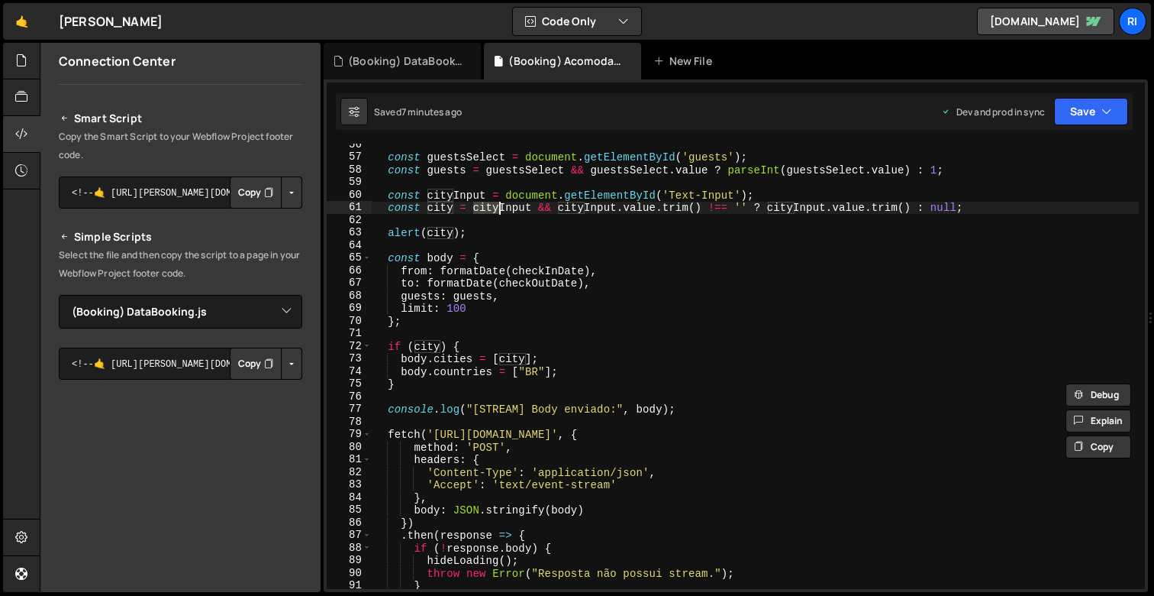
scroll to position [698, 0]
click at [240, 367] on button "Copy" at bounding box center [256, 363] width 52 height 32
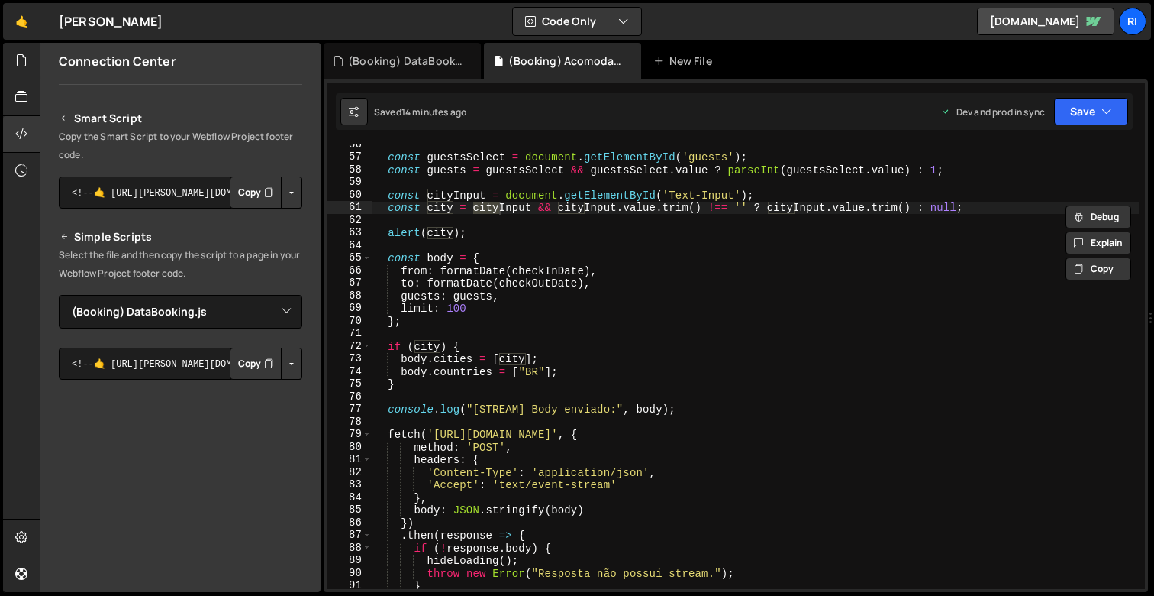
click at [163, 292] on div "Smart Script Copy the Smart Script to your Webflow Project footer code. <!--🤙 h…" at bounding box center [181, 401] width 244 height 585
click at [187, 330] on div "Smart Script Copy the Smart Script to your Webflow Project footer code. <!--🤙 h…" at bounding box center [181, 401] width 244 height 585
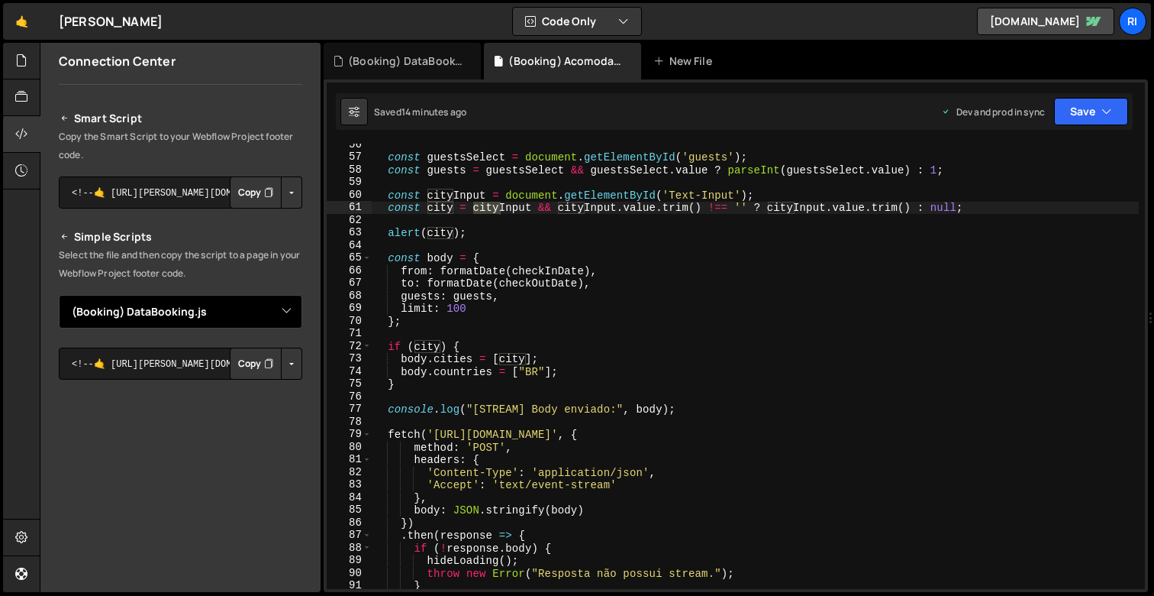
click at [201, 317] on select "Select File (Account) Login.js (Account) 2FA.js (Account) Wallet.js (Account) M…" at bounding box center [181, 312] width 244 height 34
select select "44037"
click at [234, 371] on button "Copy" at bounding box center [256, 363] width 52 height 32
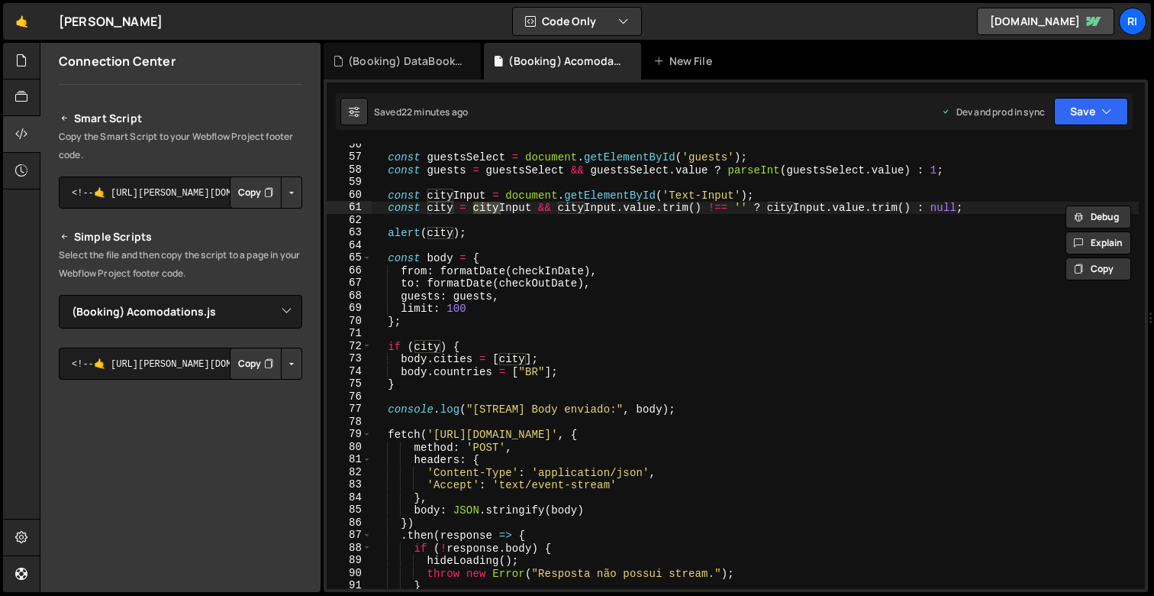
click at [673, 142] on div "const city = cityInput && cityInput.value.trim() !== '' ? cityInput.value.trim(…" at bounding box center [736, 335] width 825 height 512
type textarea "from: formatDate(checkInDate),"
click at [705, 274] on div "const guestsSelect = document . getElementById ( 'guests' ) ; const guests = gu…" at bounding box center [755, 373] width 767 height 470
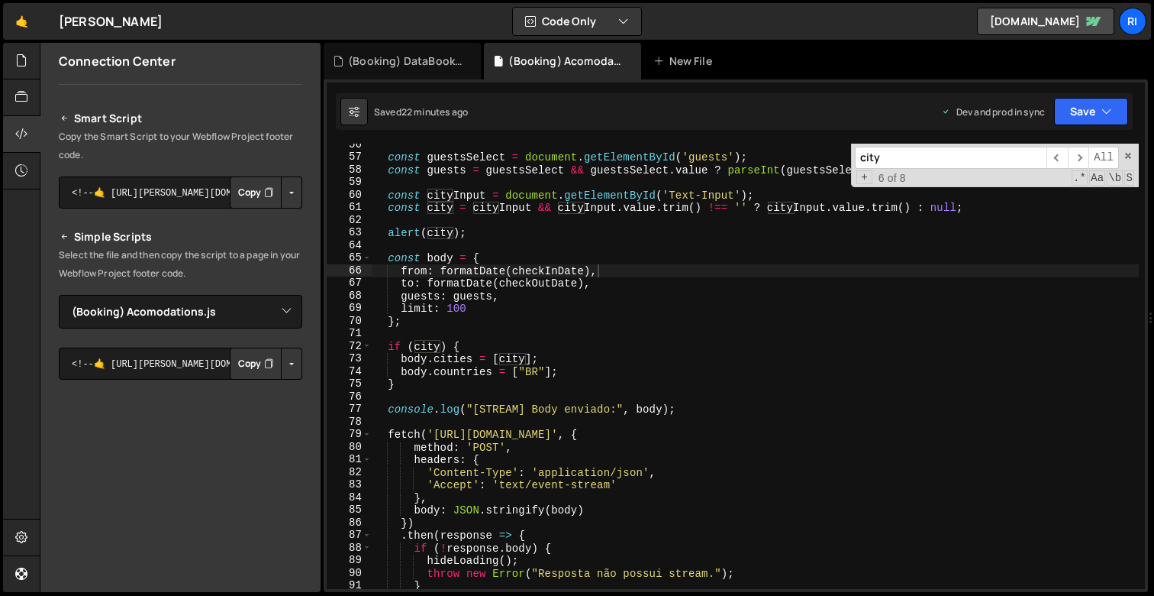
paste input "Places"
type input "Places"
click at [1130, 153] on span at bounding box center [1128, 155] width 11 height 11
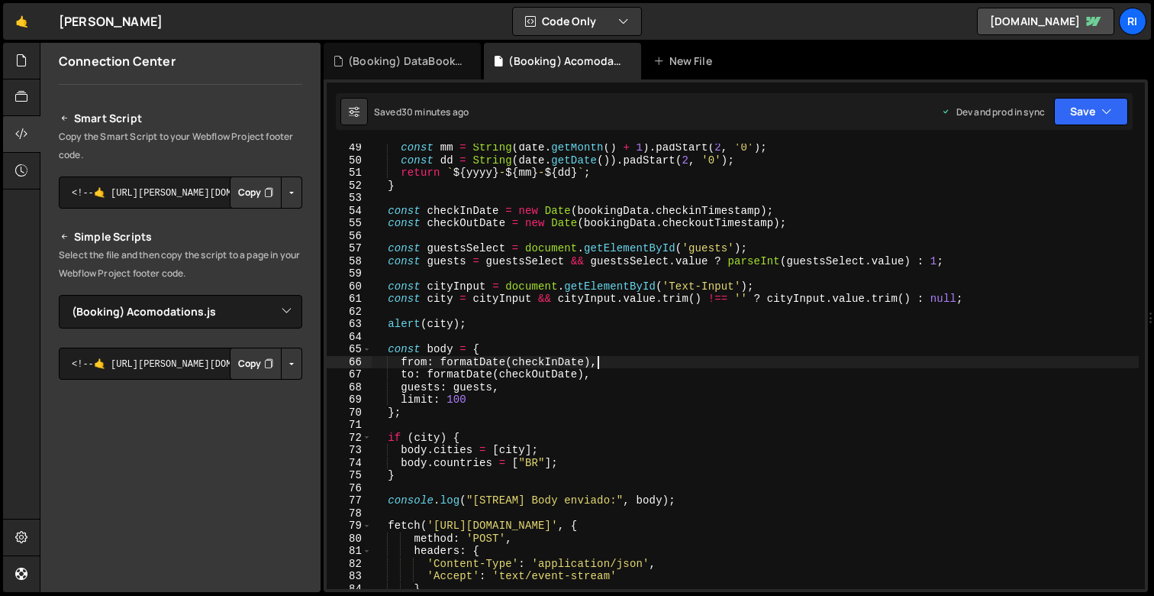
scroll to position [677, 0]
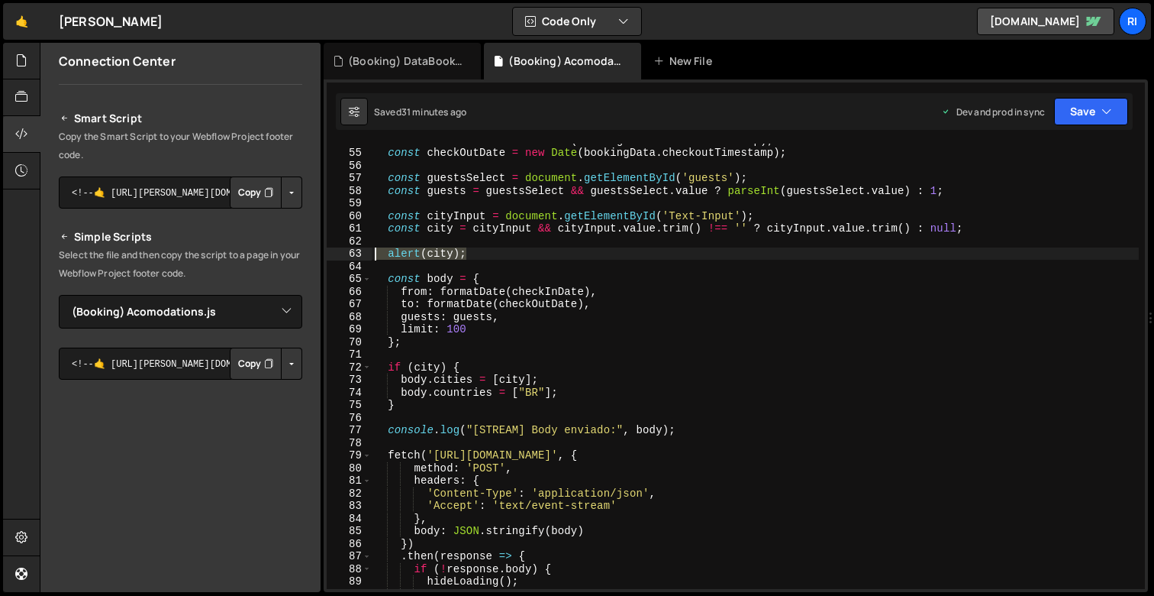
drag, startPoint x: 501, startPoint y: 253, endPoint x: 316, endPoint y: 253, distance: 184.8
click at [316, 253] on div "Files New File Javascript files 3 (Account) Login.js 0 3 (Account) 2FA.js 0 1 (…" at bounding box center [597, 318] width 1115 height 550
type textarea "alert(city);"
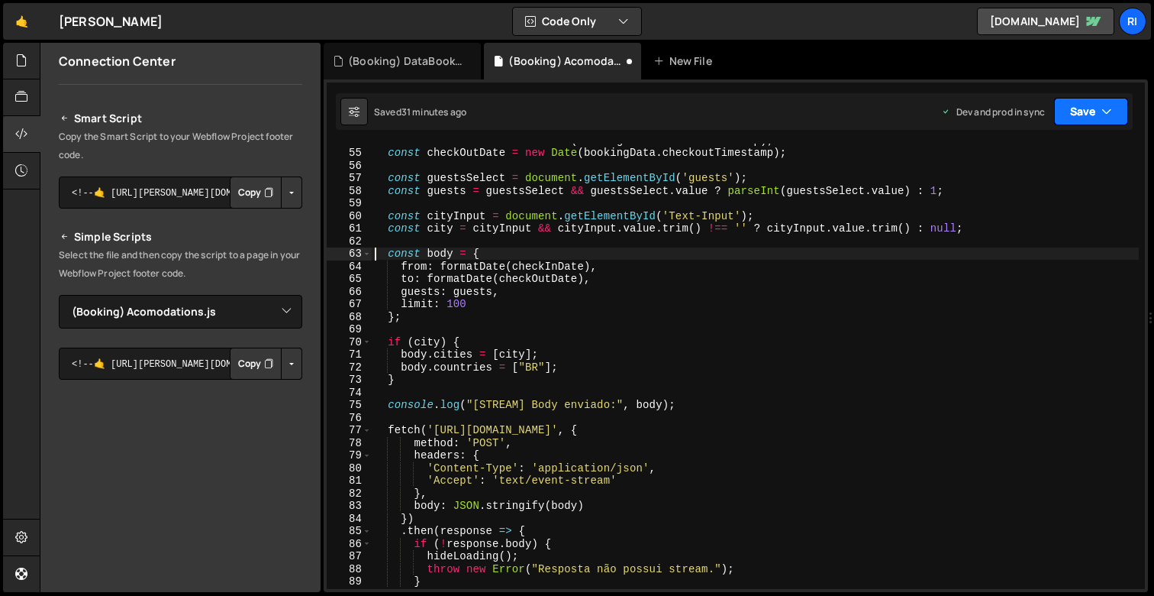
click at [1064, 115] on button "Save" at bounding box center [1091, 111] width 74 height 27
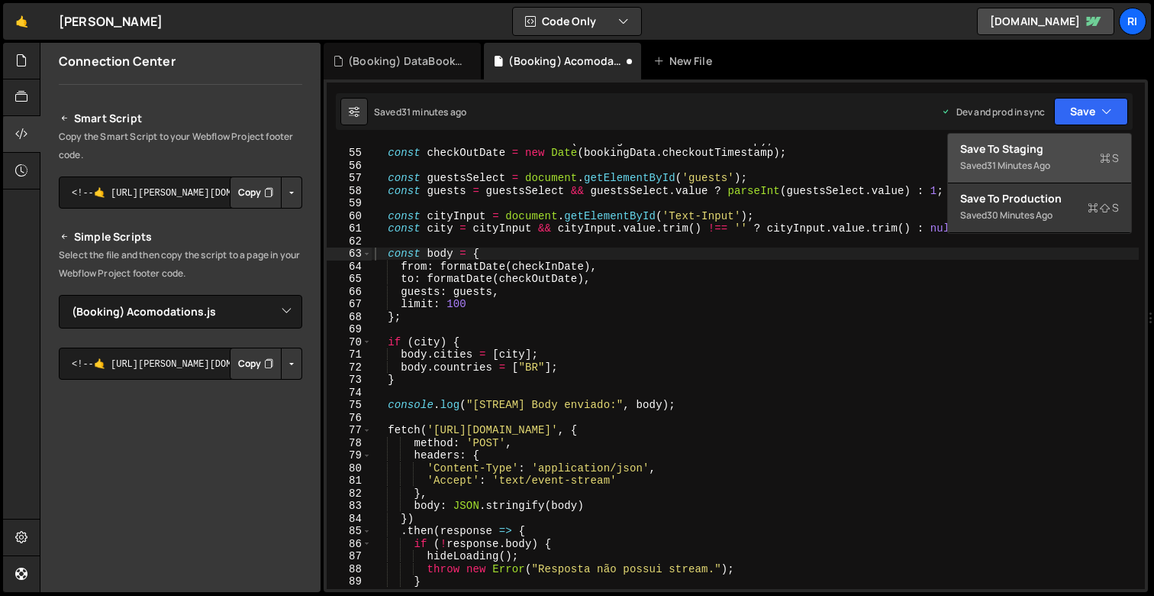
click at [1040, 158] on div "Saved 31 minutes ago" at bounding box center [1040, 166] width 159 height 18
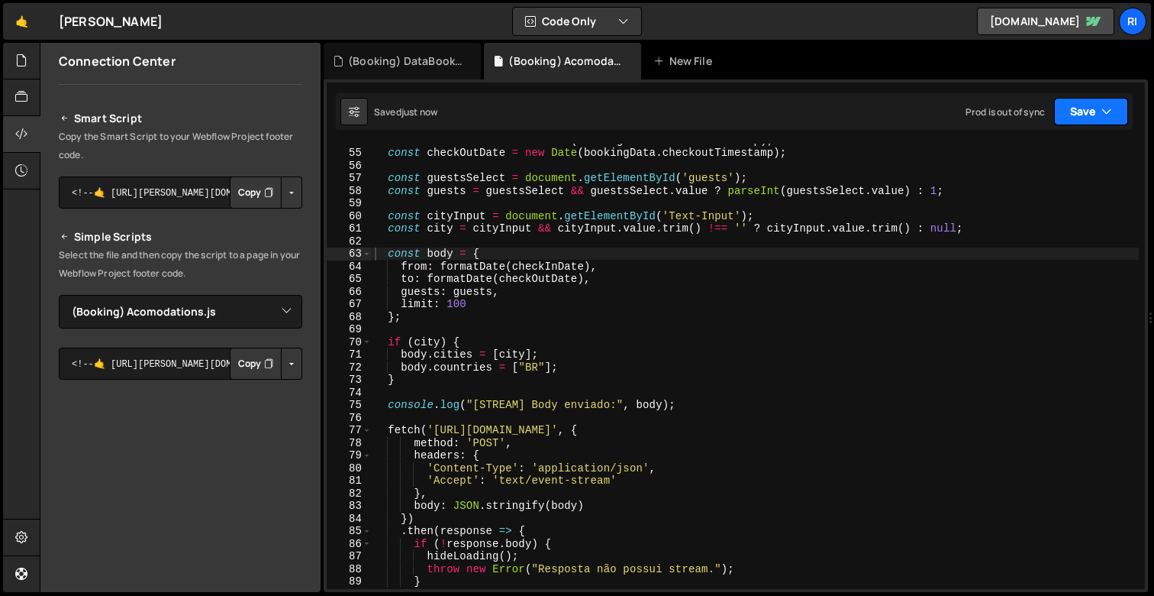
click at [1080, 116] on button "Save" at bounding box center [1091, 111] width 74 height 27
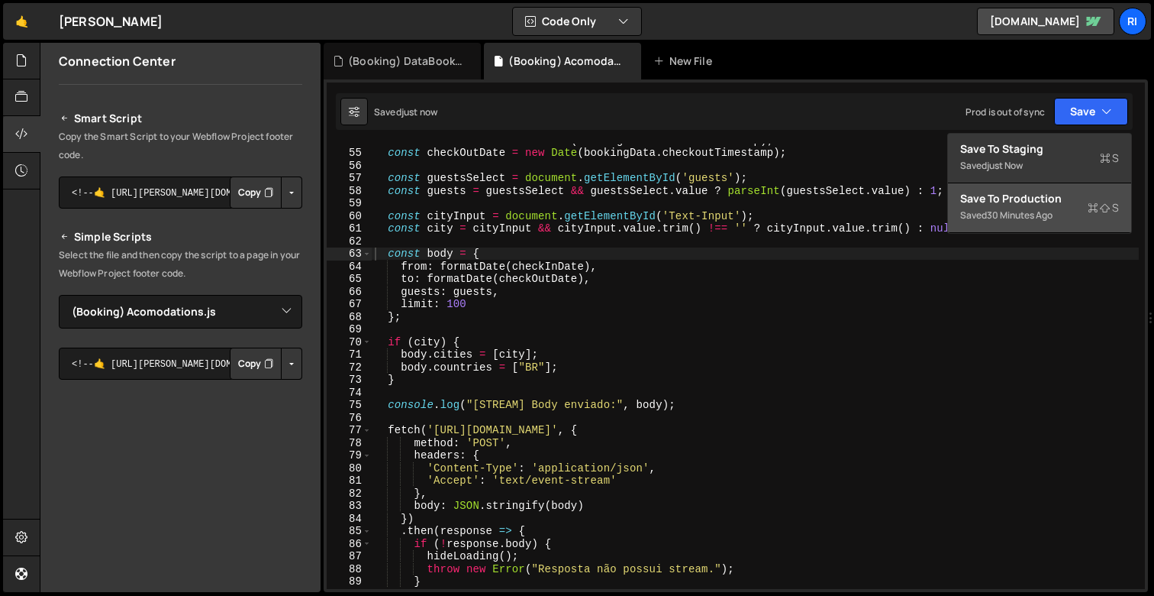
click at [1048, 205] on div "Save to Production S" at bounding box center [1040, 198] width 159 height 15
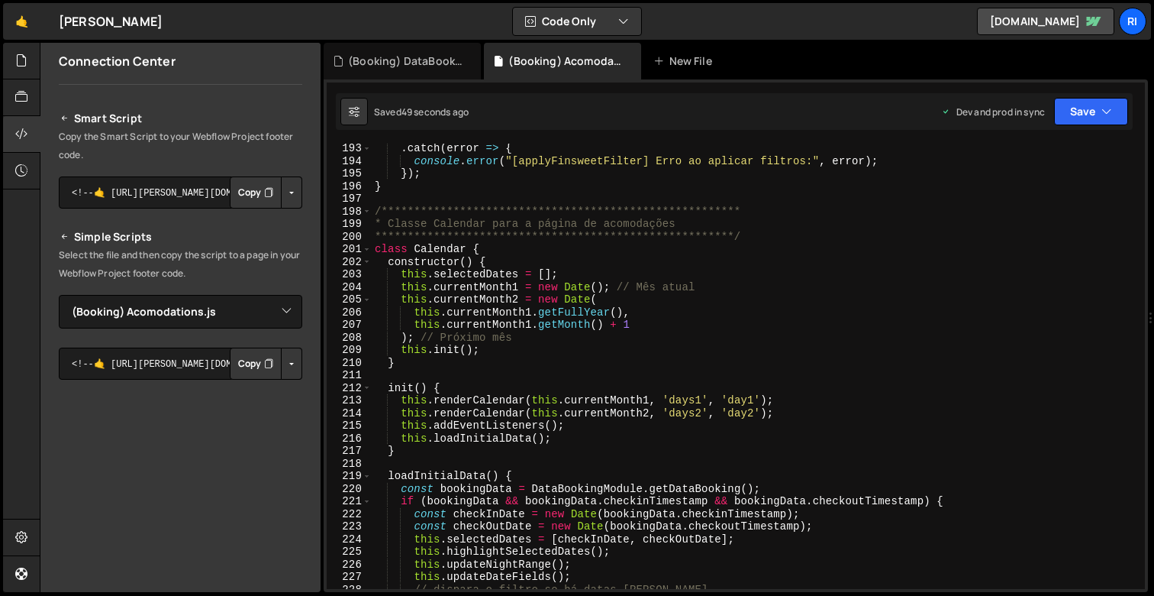
scroll to position [2507, 0]
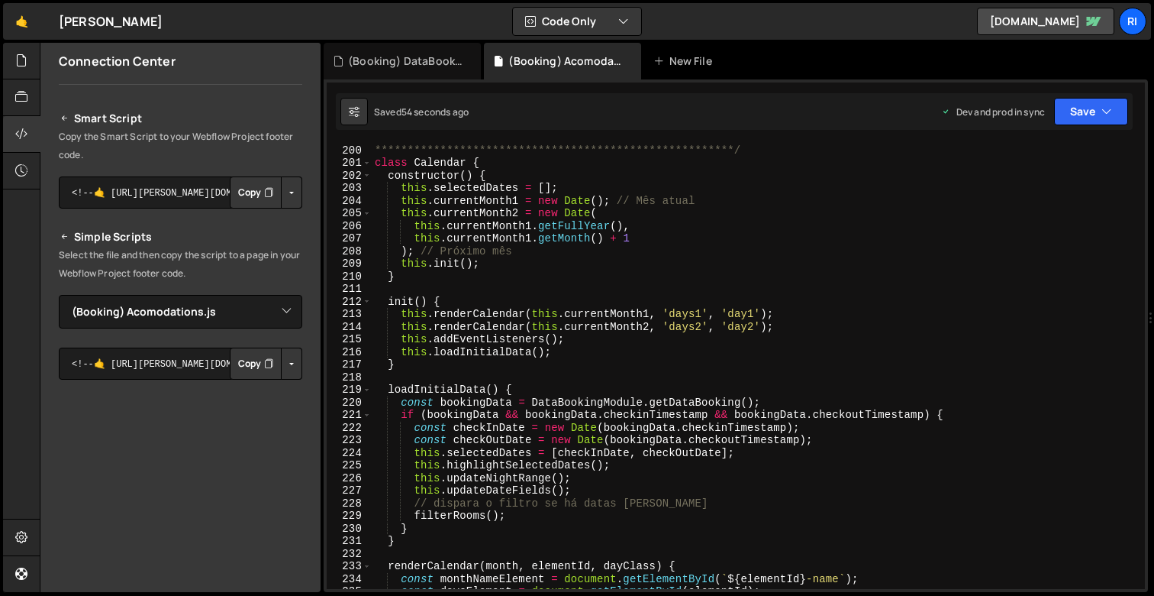
click at [535, 469] on div "**********" at bounding box center [755, 366] width 767 height 470
click at [474, 452] on div "**********" at bounding box center [755, 366] width 767 height 470
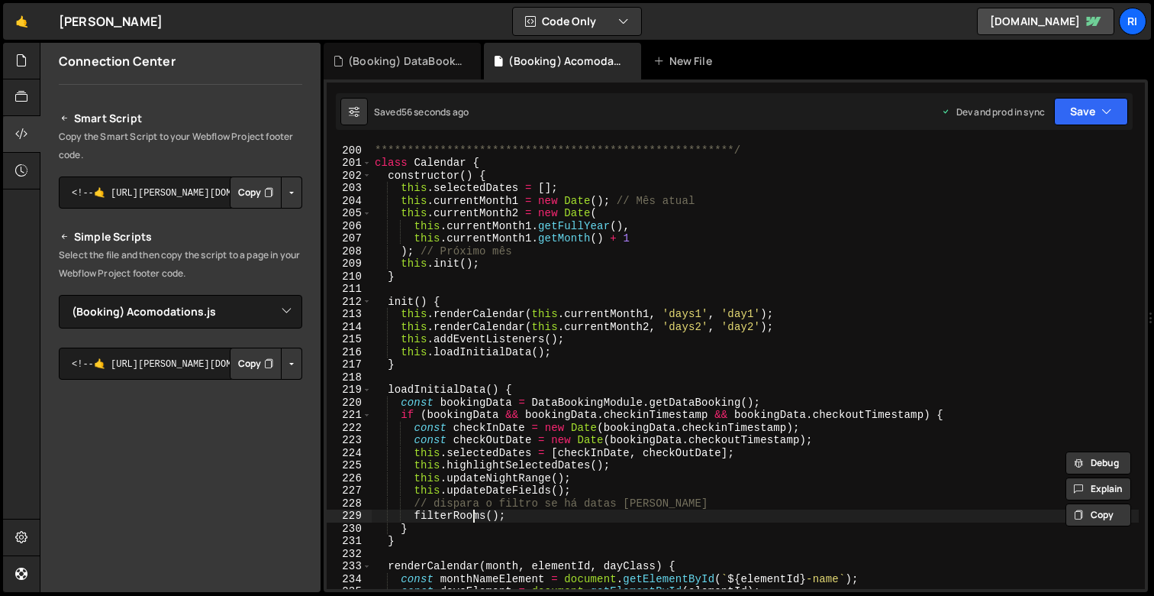
click at [473, 513] on div "**********" at bounding box center [755, 366] width 767 height 470
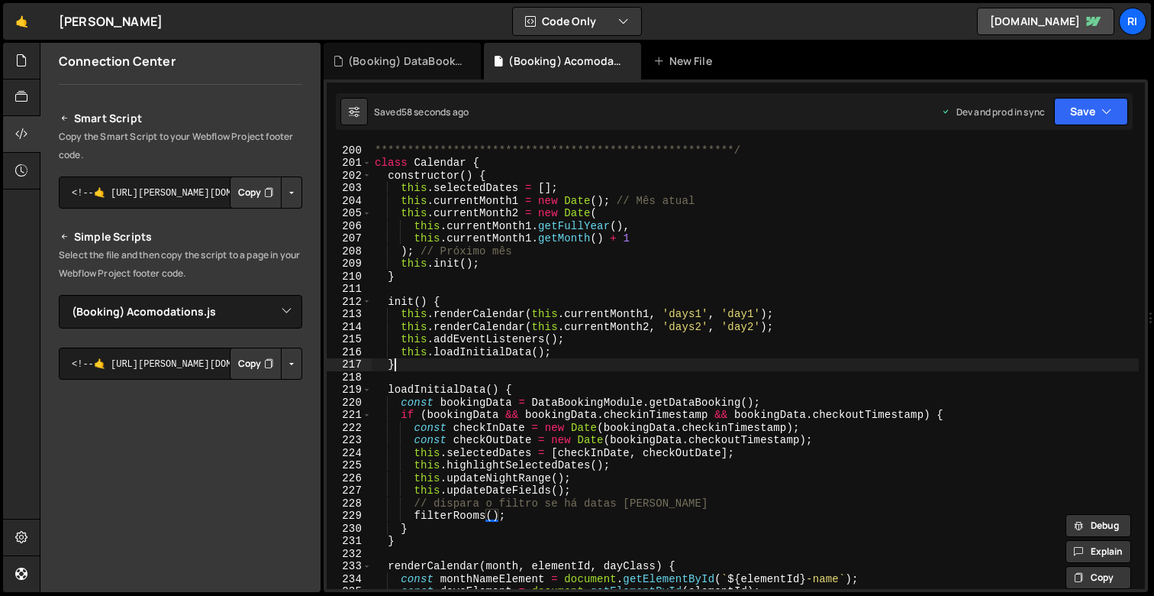
click at [568, 369] on div "**********" at bounding box center [755, 366] width 767 height 470
click at [595, 347] on div "**********" at bounding box center [755, 366] width 767 height 470
type textarea "this.loadInitialData();"
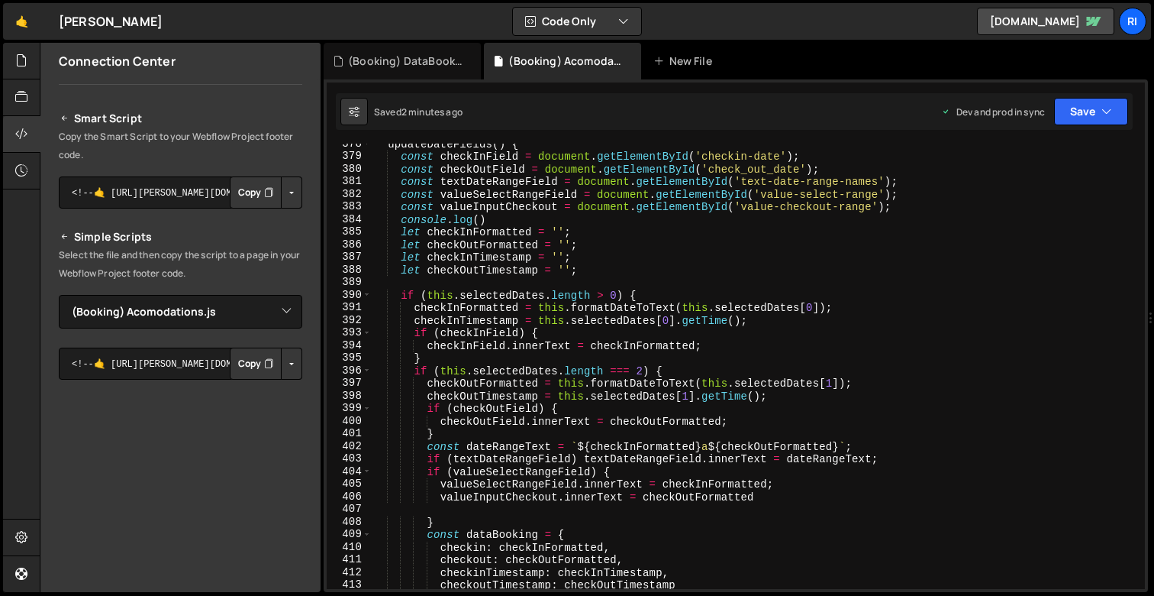
scroll to position [4901, 0]
